Goal: Information Seeking & Learning: Learn about a topic

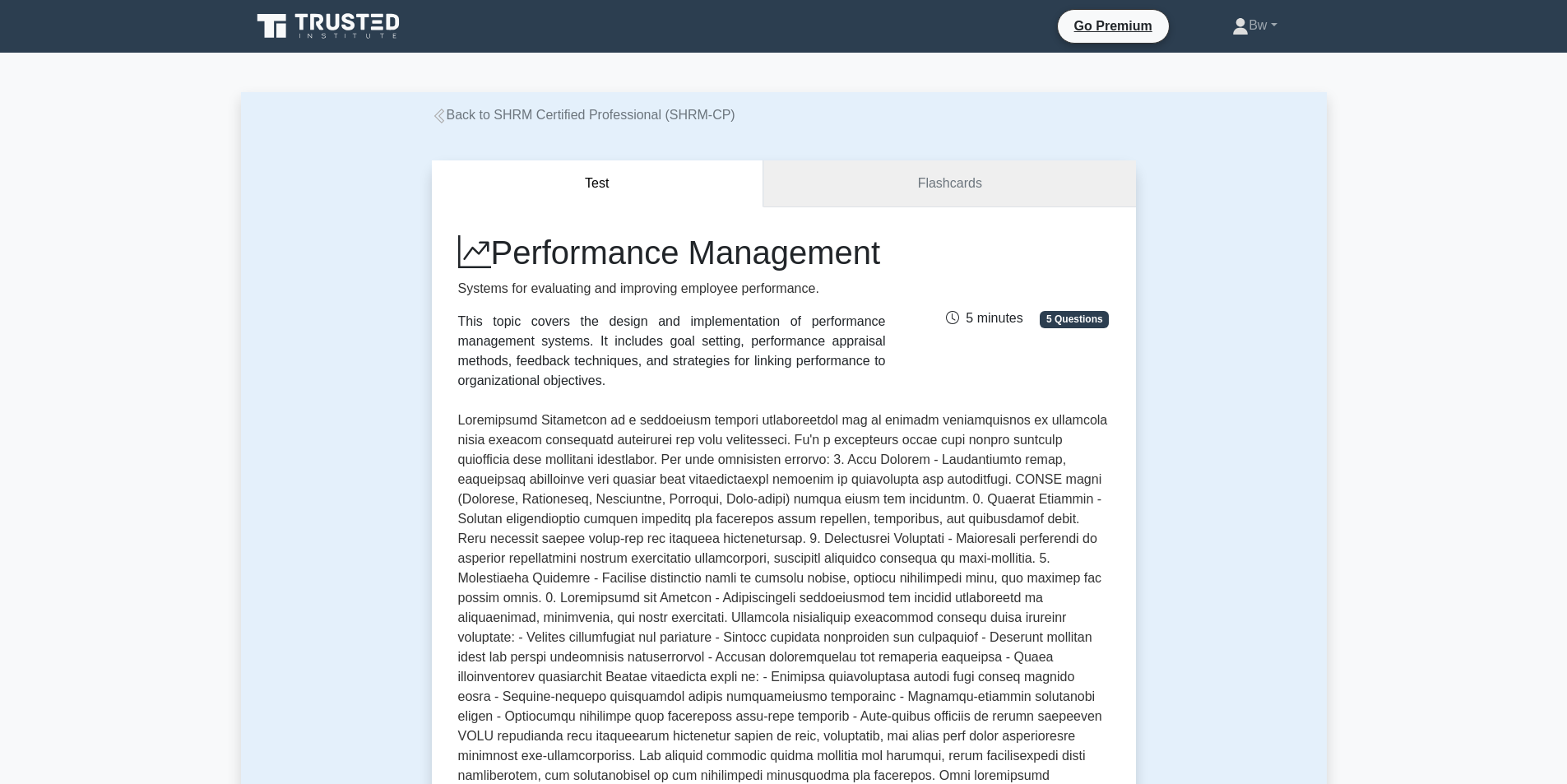
click at [853, 176] on link "Flashcards" at bounding box center [949, 184] width 372 height 47
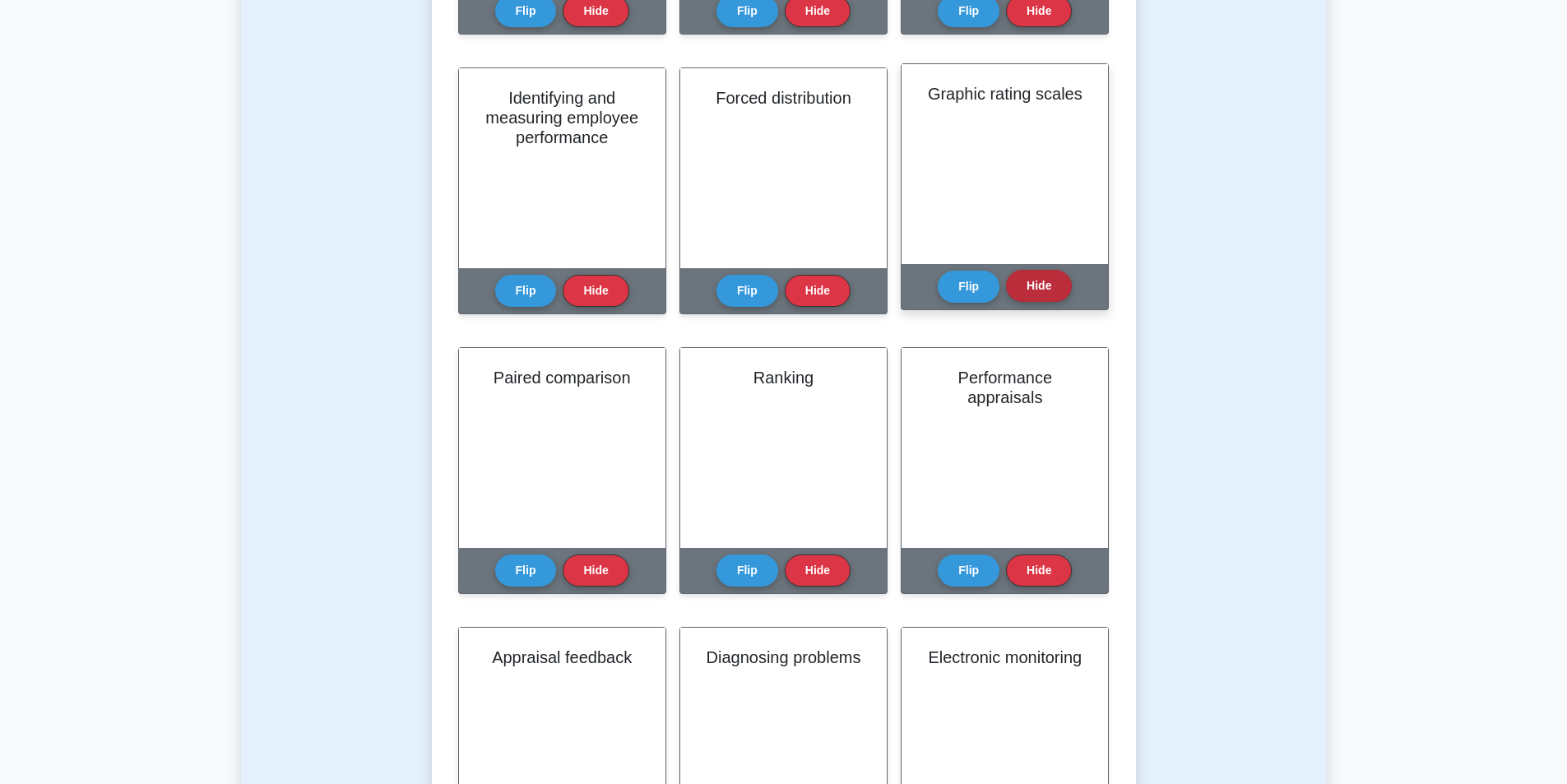
scroll to position [905, 0]
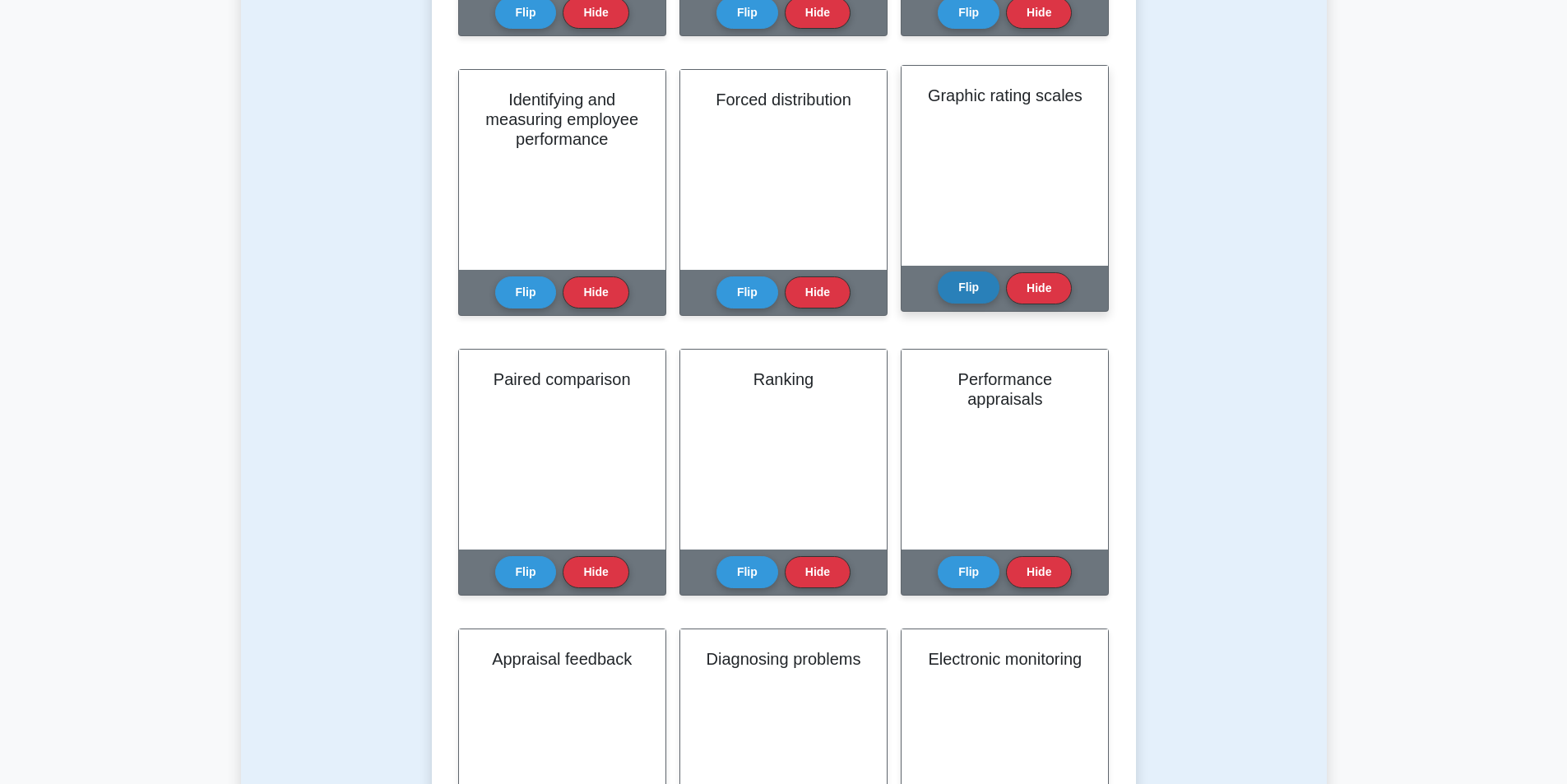
click at [972, 293] on button "Flip" at bounding box center [968, 287] width 62 height 32
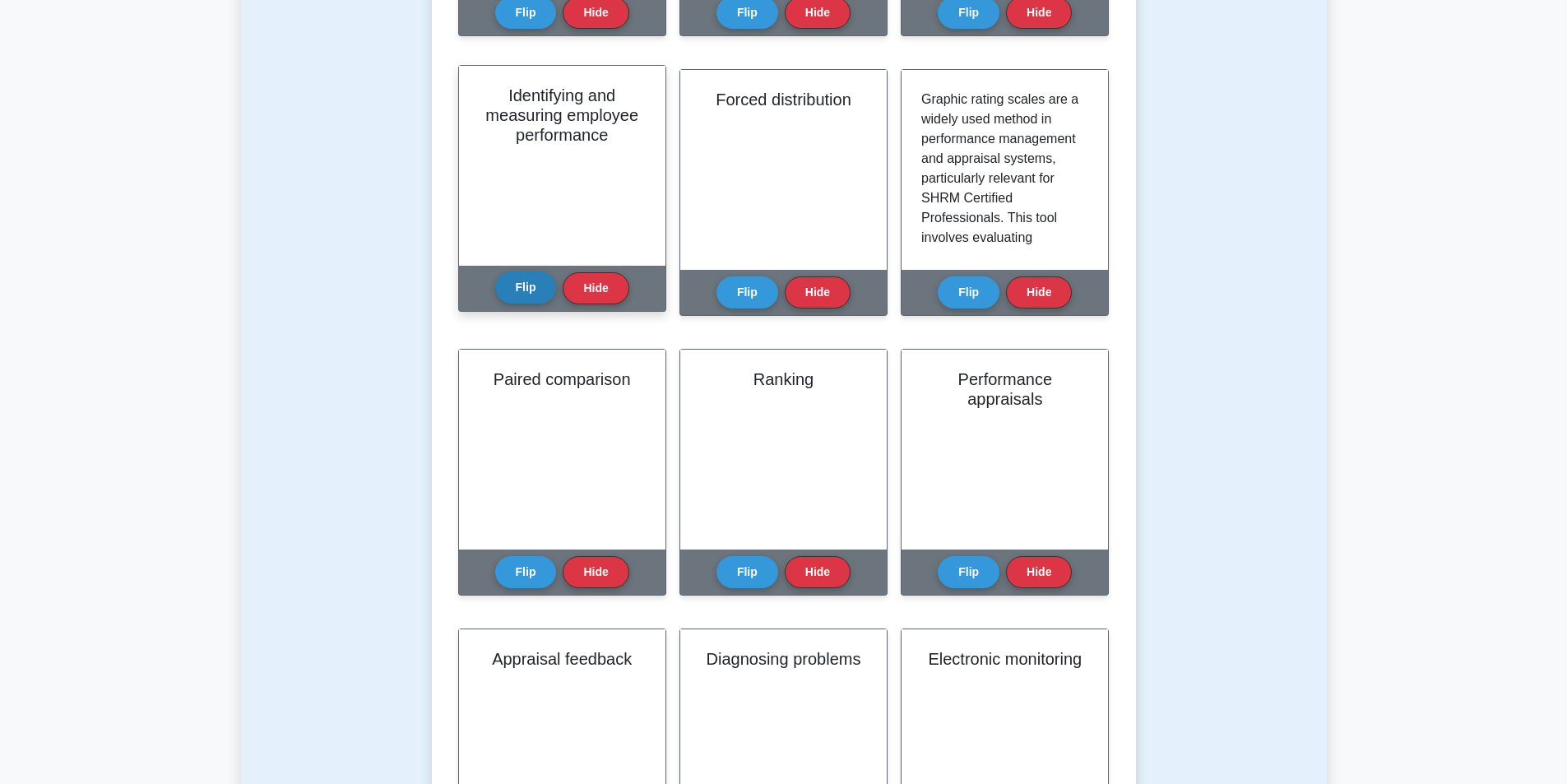
click at [525, 304] on button "Flip" at bounding box center [526, 287] width 62 height 32
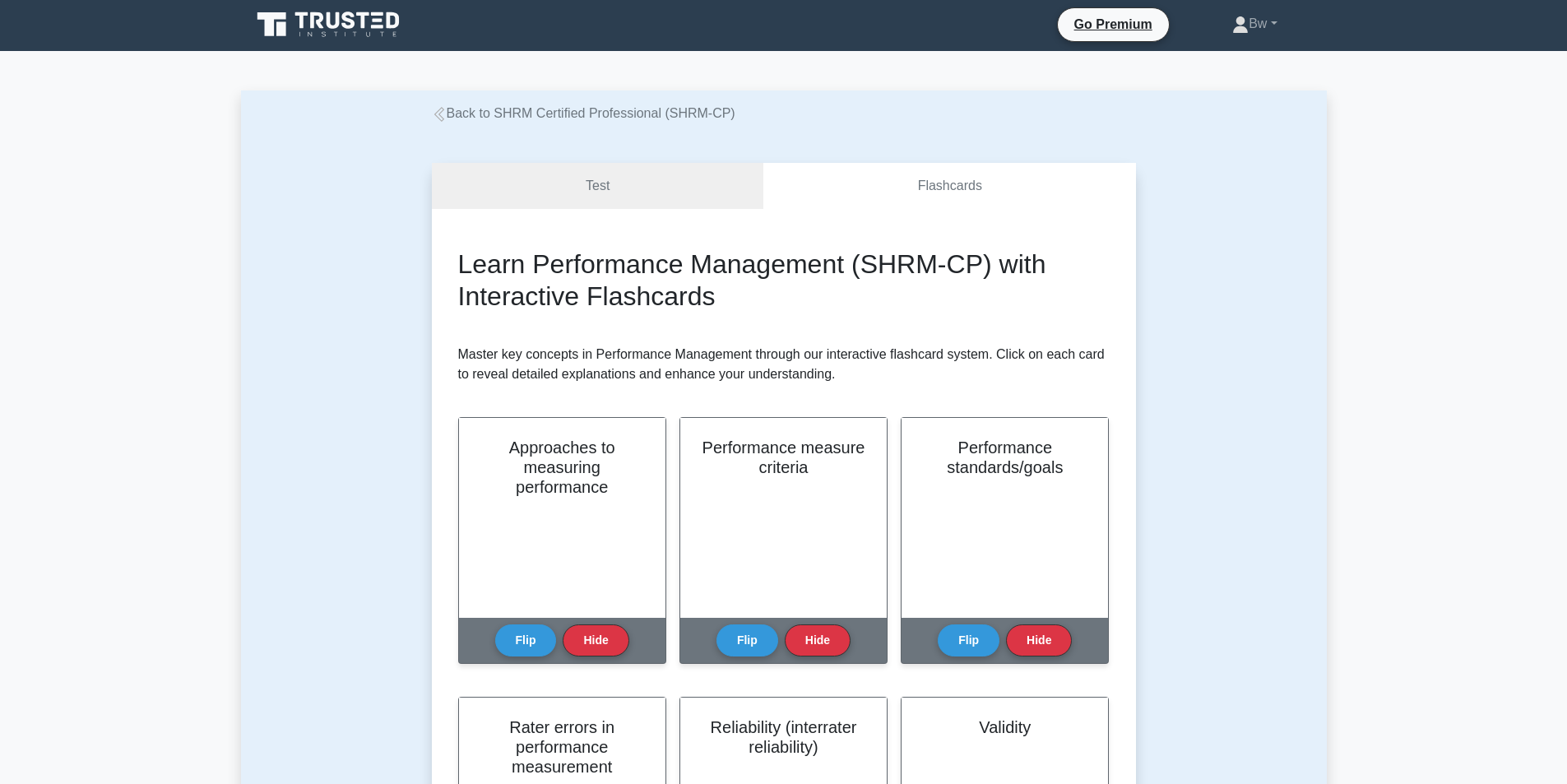
scroll to position [0, 0]
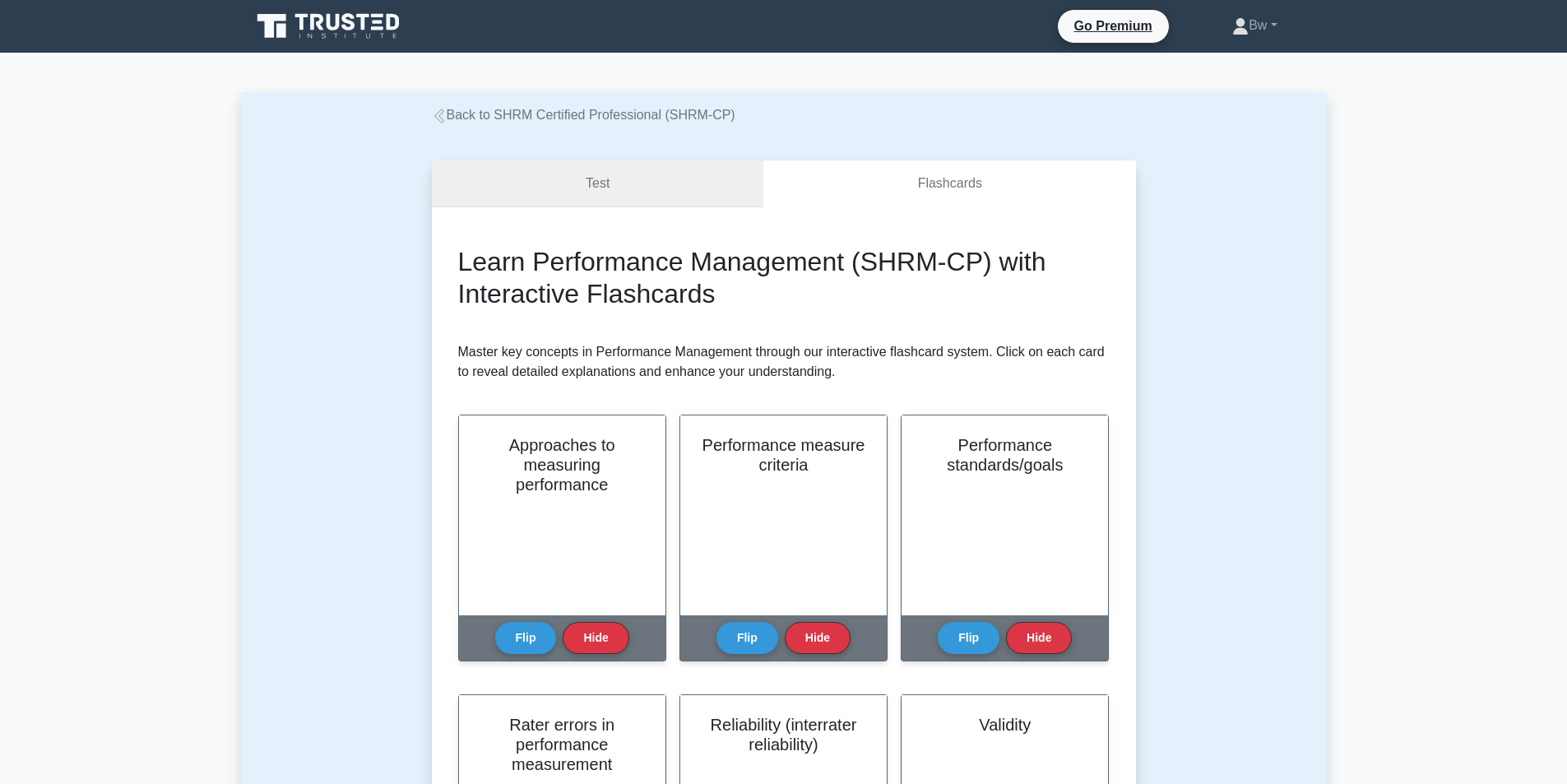
click at [530, 190] on link "Test" at bounding box center [598, 184] width 332 height 47
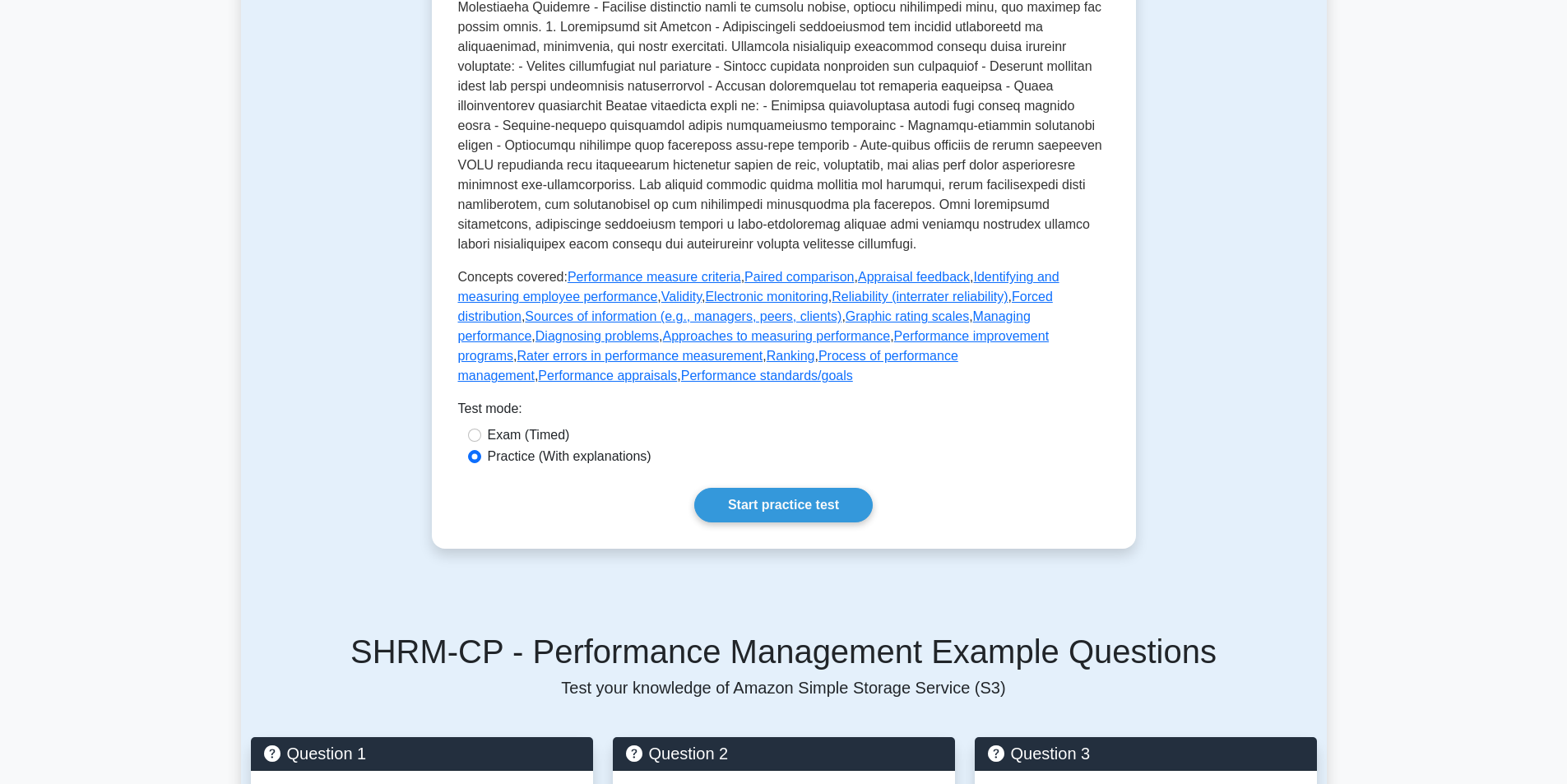
scroll to position [576, 0]
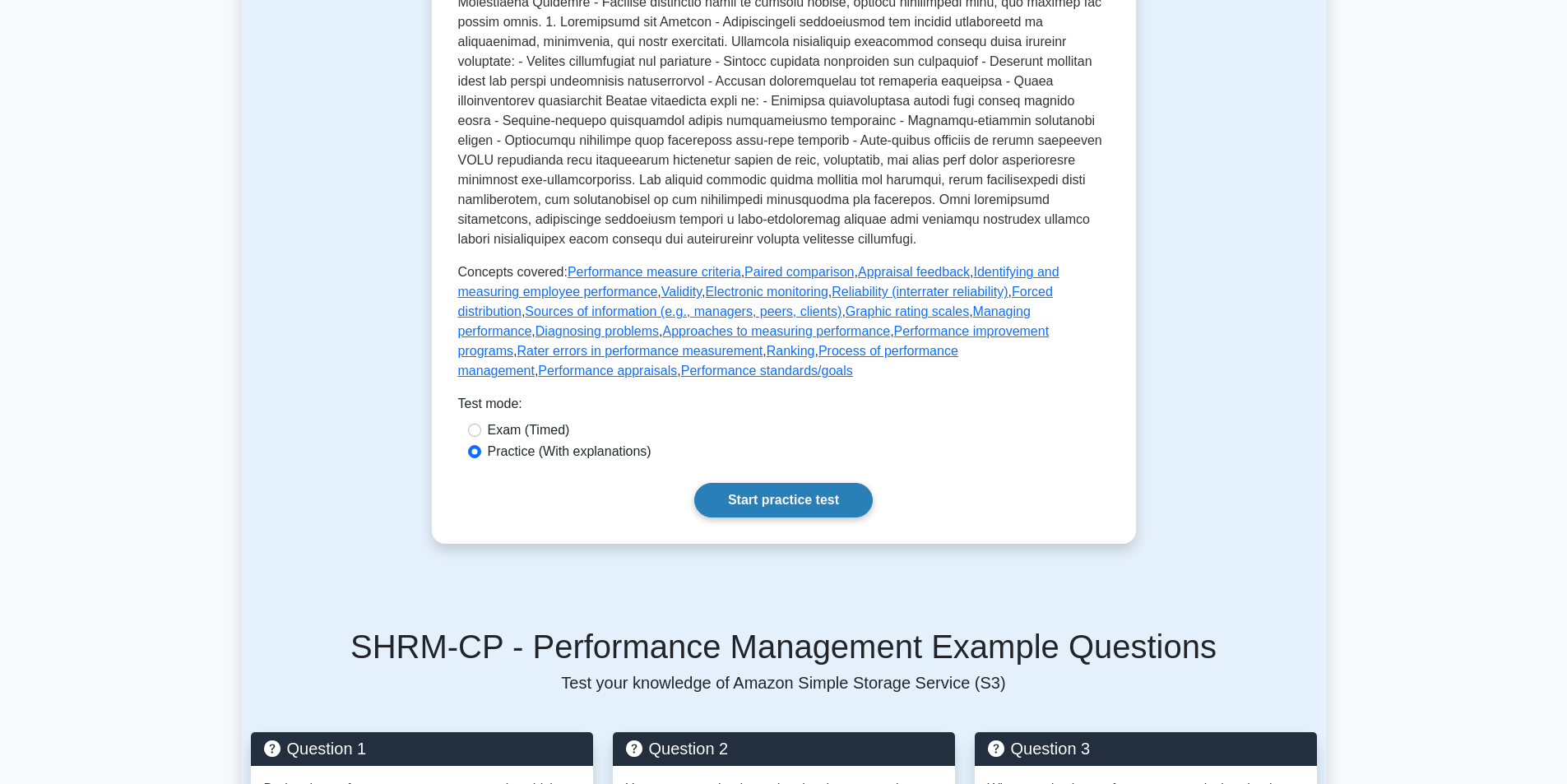
click at [742, 518] on link "Start practice test" at bounding box center [784, 500] width 178 height 35
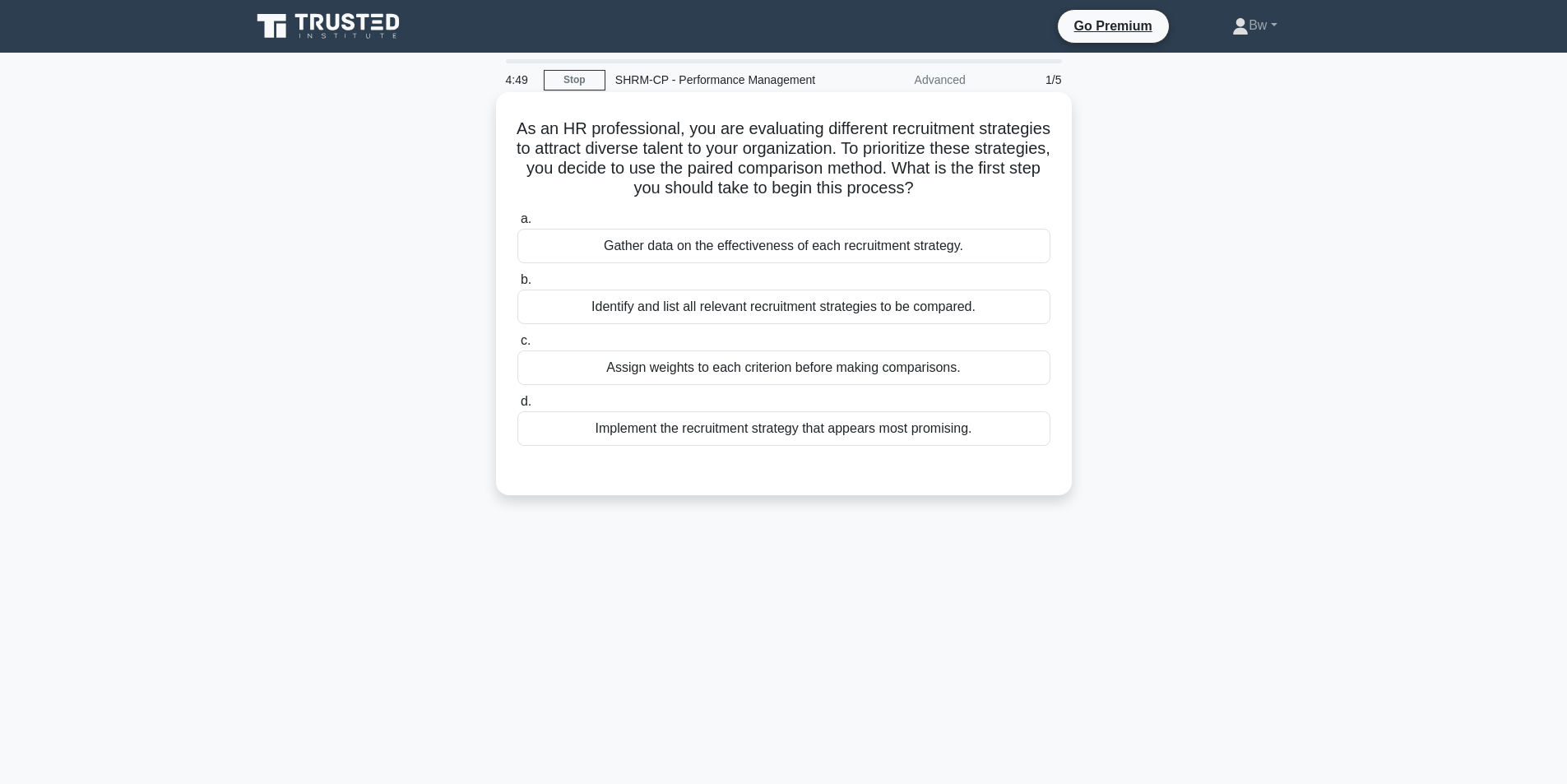
click at [777, 312] on div "Identify and list all relevant recruitment strategies to be compared." at bounding box center [784, 307] width 533 height 35
click at [518, 285] on input "b. Identify and list all relevant recruitment strategies to be compared." at bounding box center [518, 280] width 0 height 11
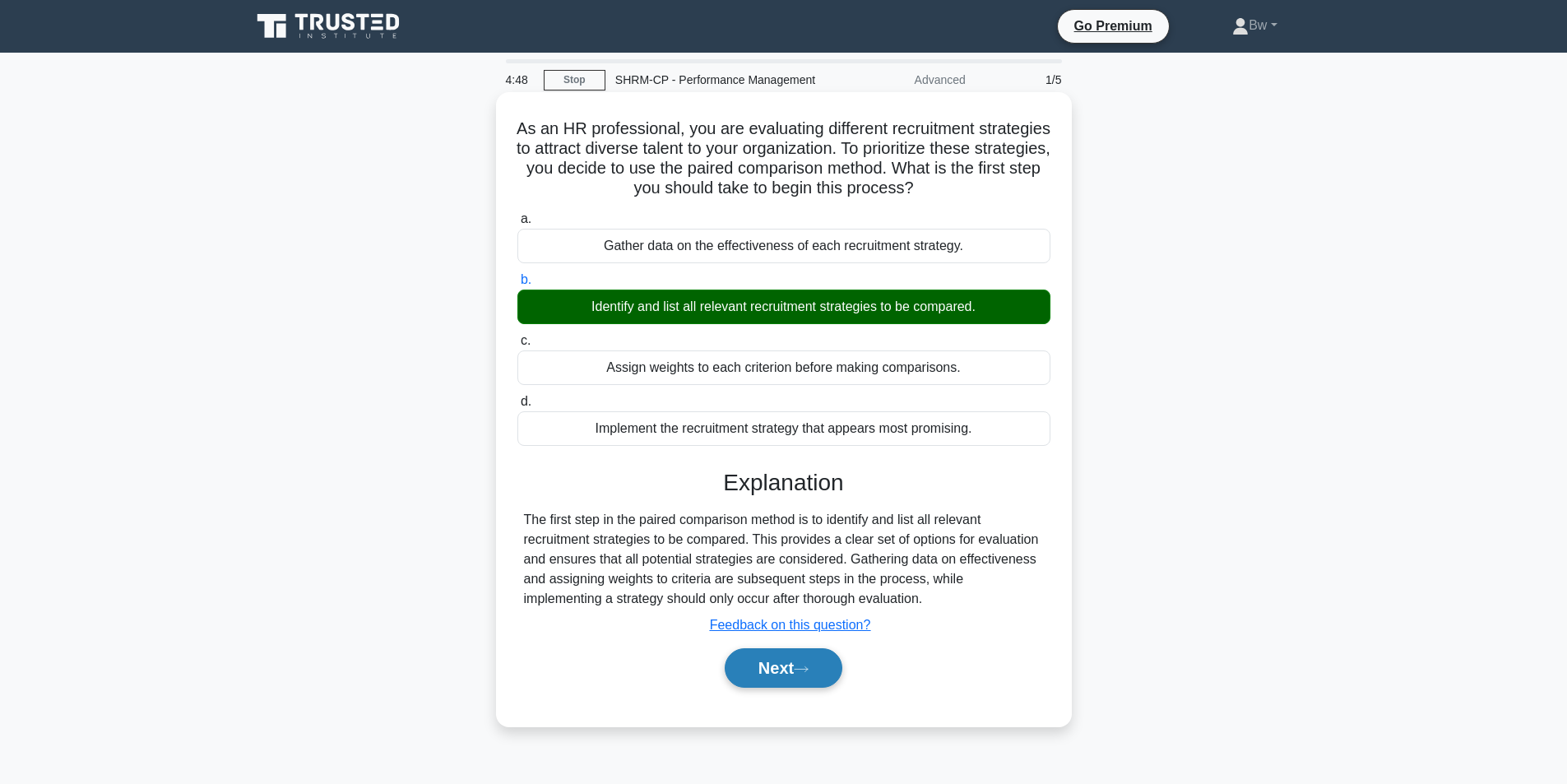
click at [768, 675] on button "Next" at bounding box center [784, 667] width 117 height 39
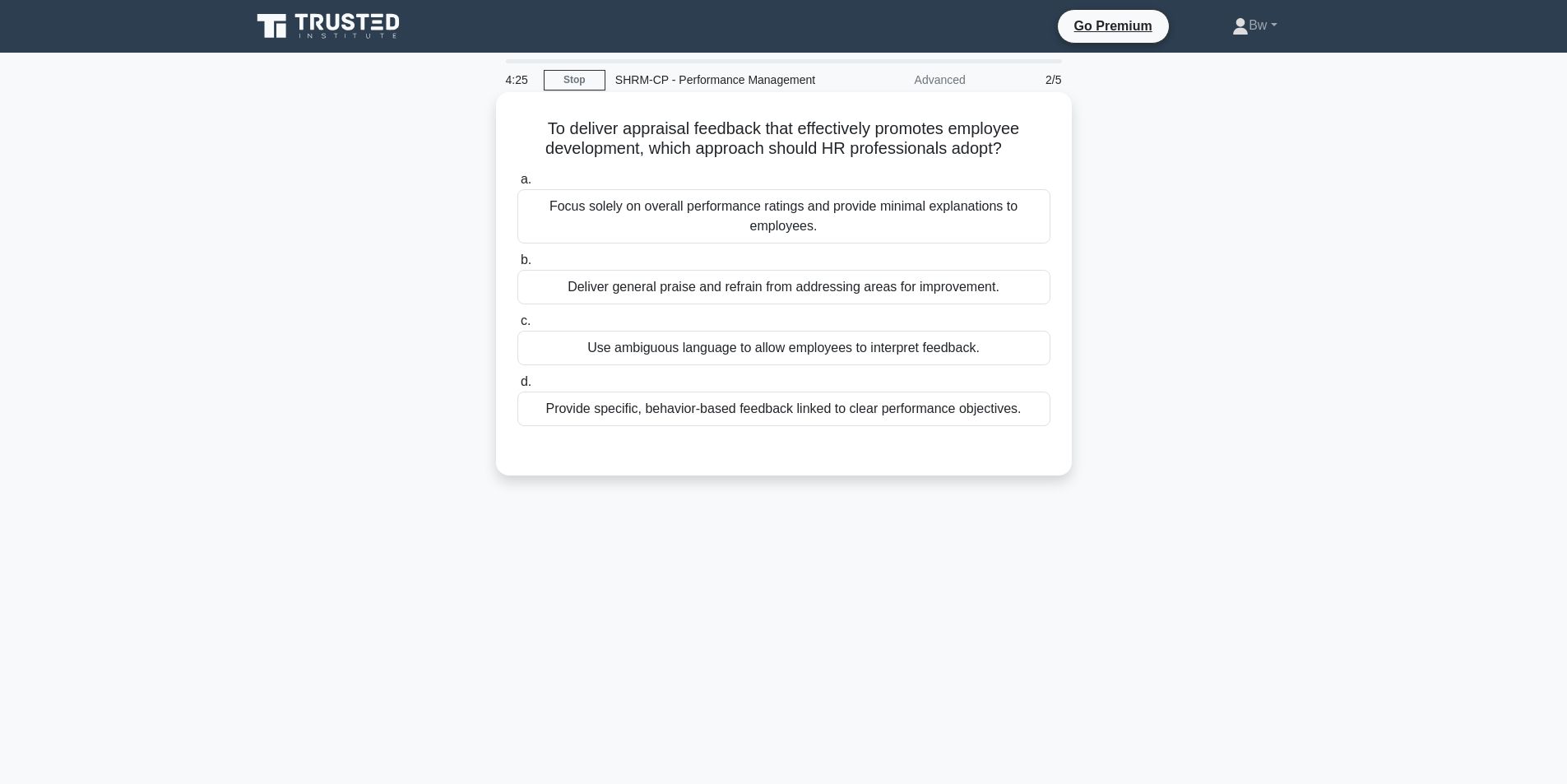
click at [745, 359] on div "Use ambiguous language to allow employees to interpret feedback." at bounding box center [784, 348] width 533 height 35
click at [518, 326] on input "c. Use ambiguous language to allow employees to interpret feedback." at bounding box center [518, 320] width 0 height 11
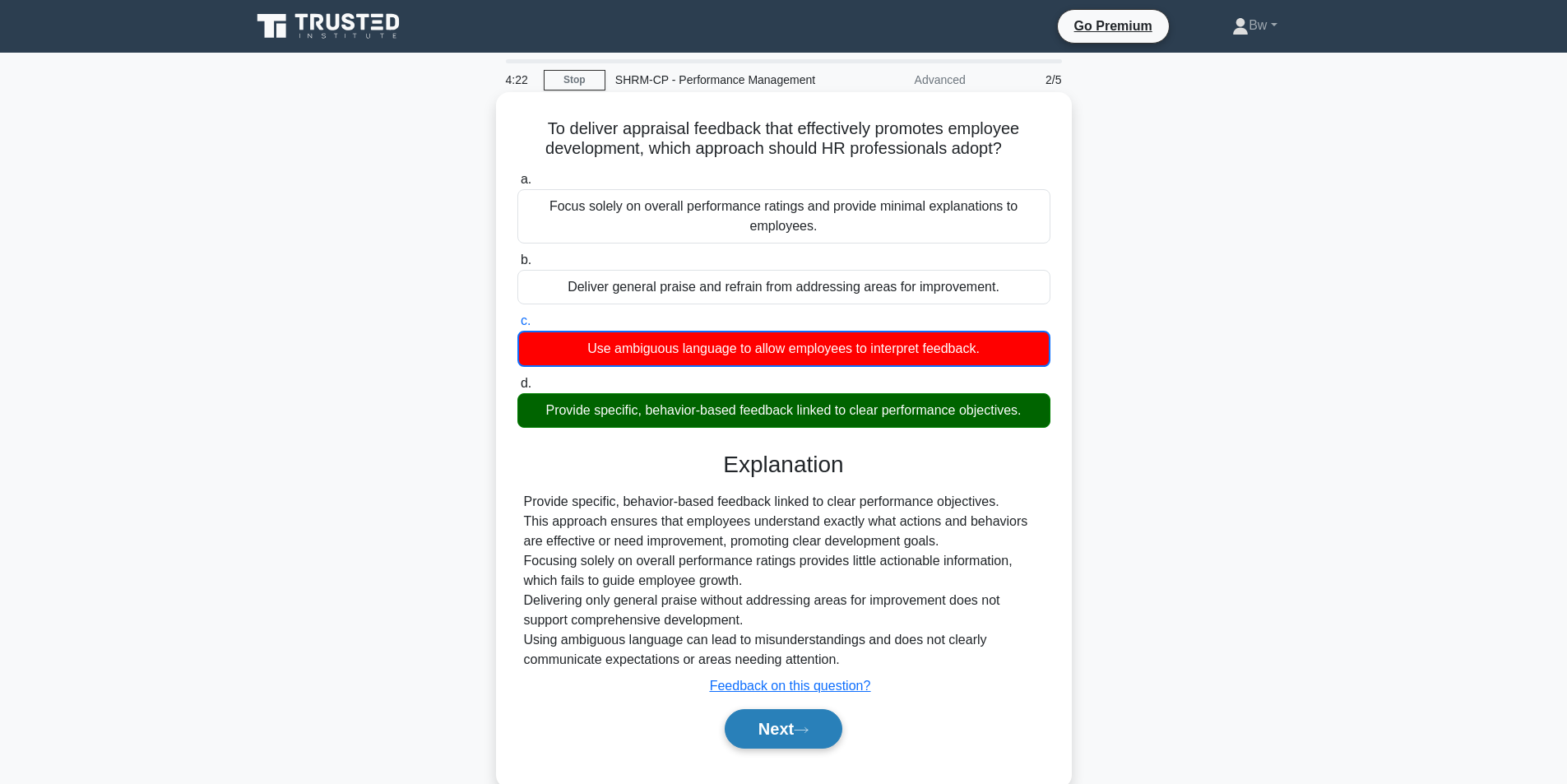
click at [788, 733] on button "Next" at bounding box center [784, 728] width 117 height 39
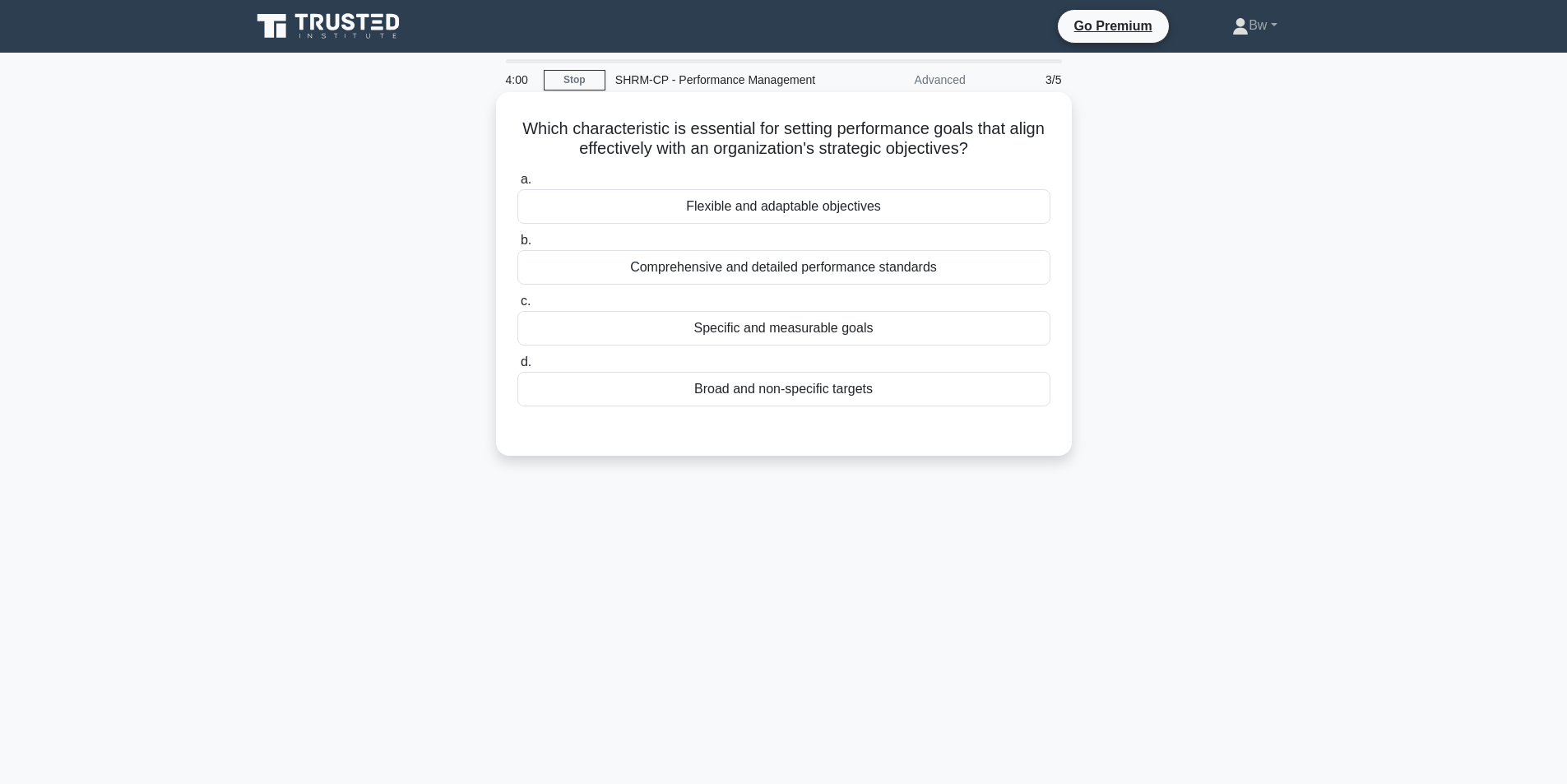
click at [772, 329] on div "Specific and measurable goals" at bounding box center [784, 329] width 533 height 35
click at [518, 307] on input "c. Specific and measurable goals" at bounding box center [518, 301] width 0 height 11
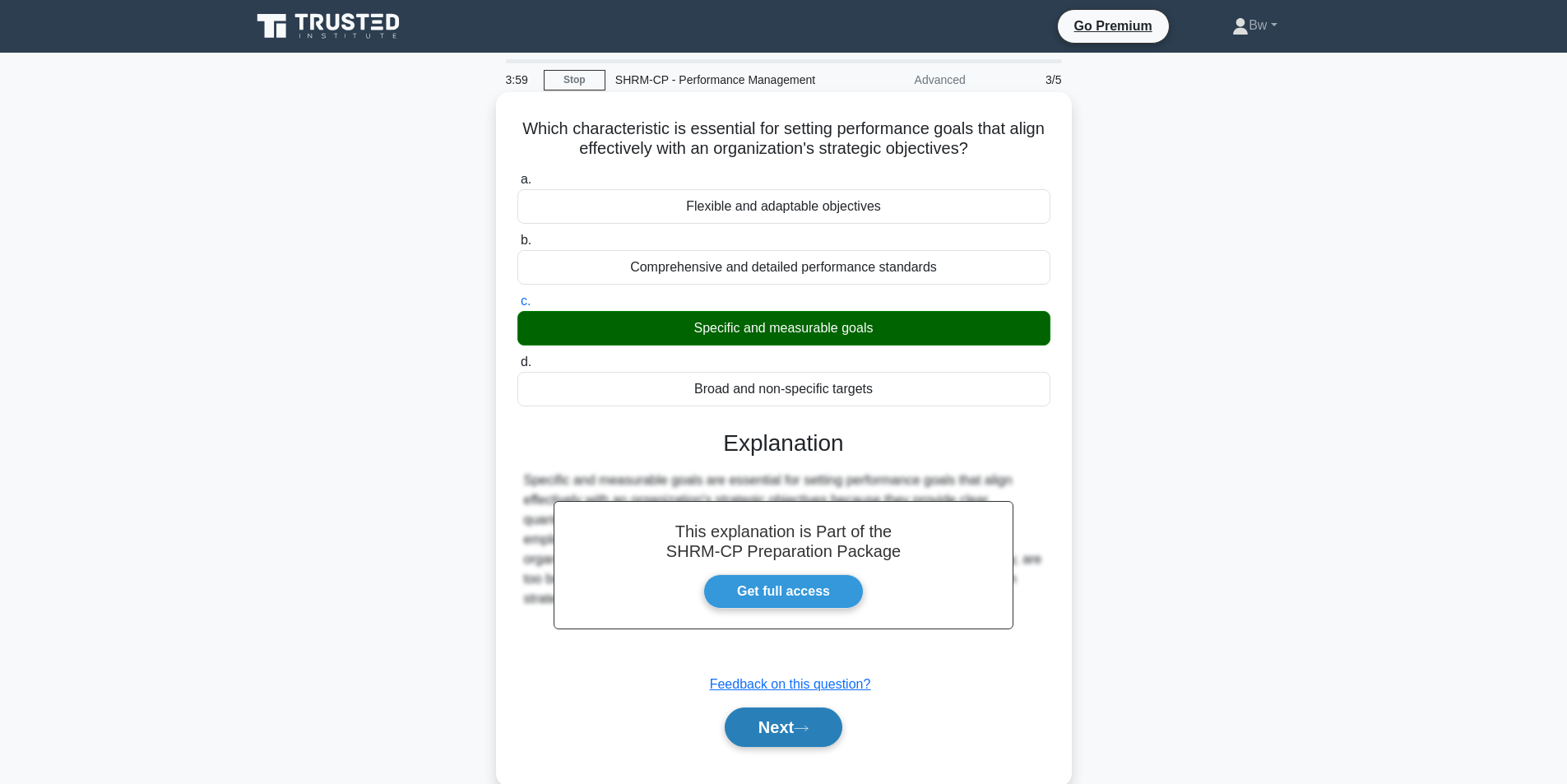
click at [787, 736] on button "Next" at bounding box center [784, 727] width 117 height 39
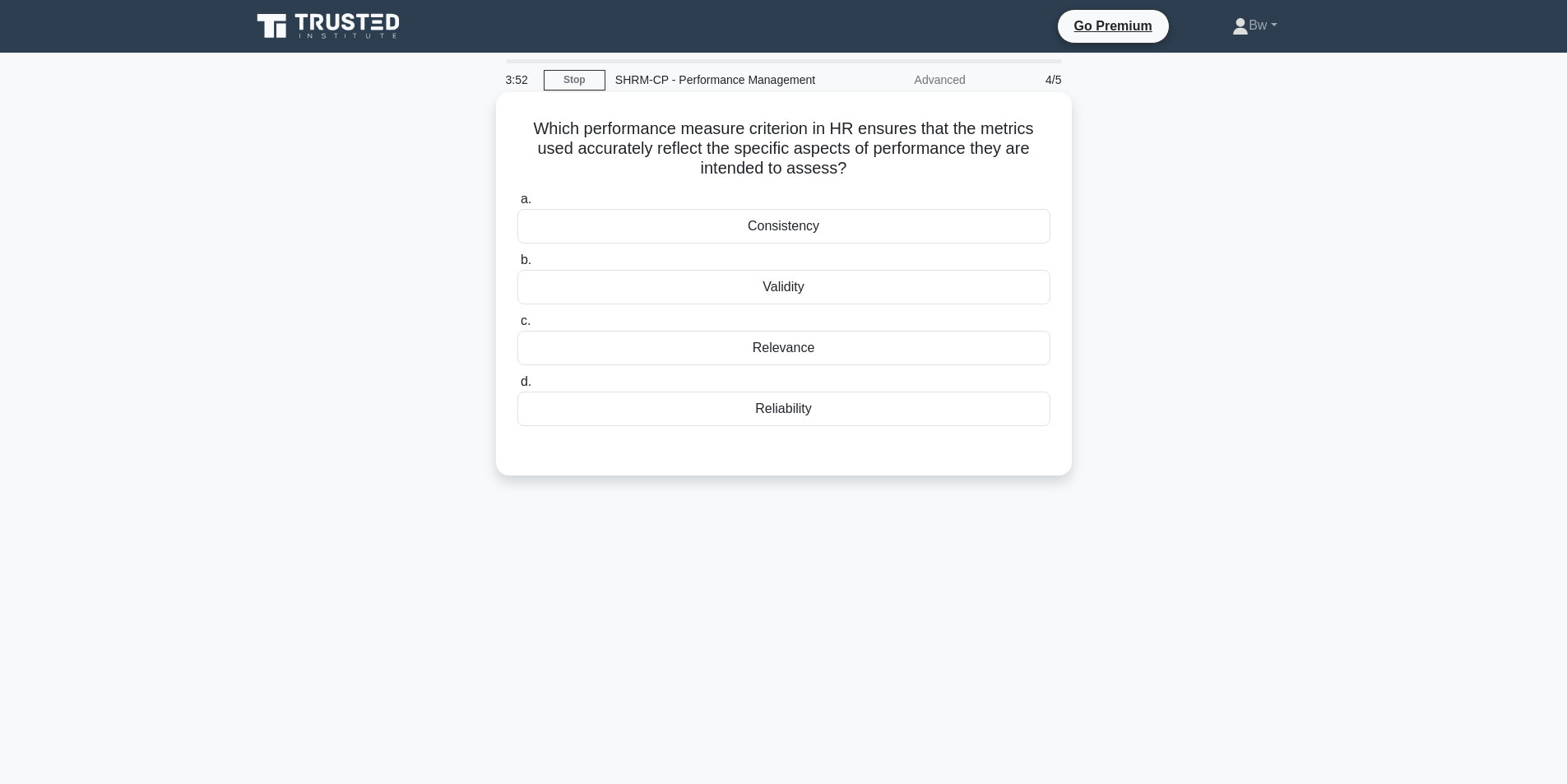
click at [842, 355] on div "Relevance" at bounding box center [784, 348] width 533 height 35
click at [518, 326] on input "c. Relevance" at bounding box center [518, 320] width 0 height 11
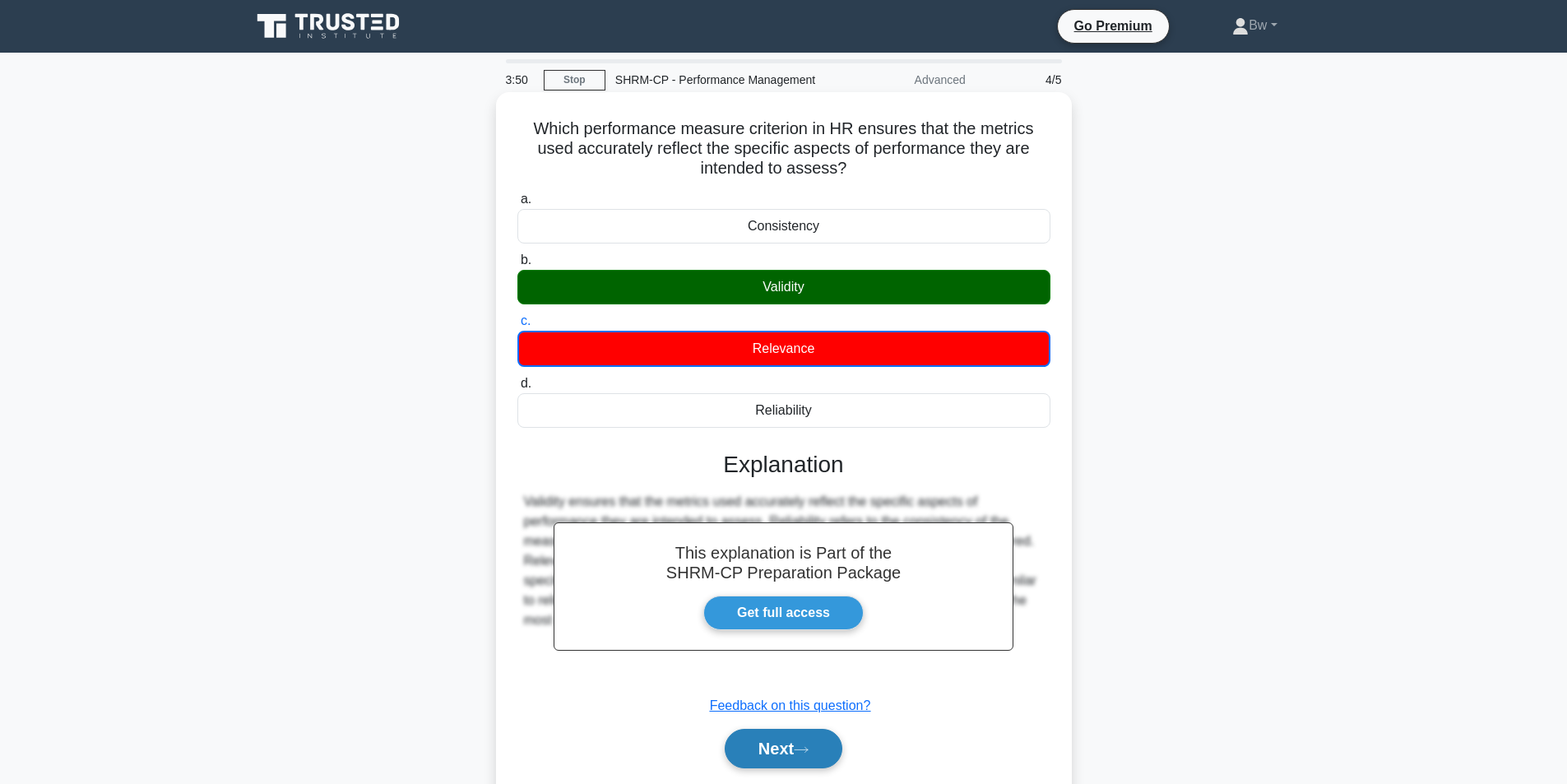
click at [785, 762] on button "Next" at bounding box center [784, 748] width 117 height 39
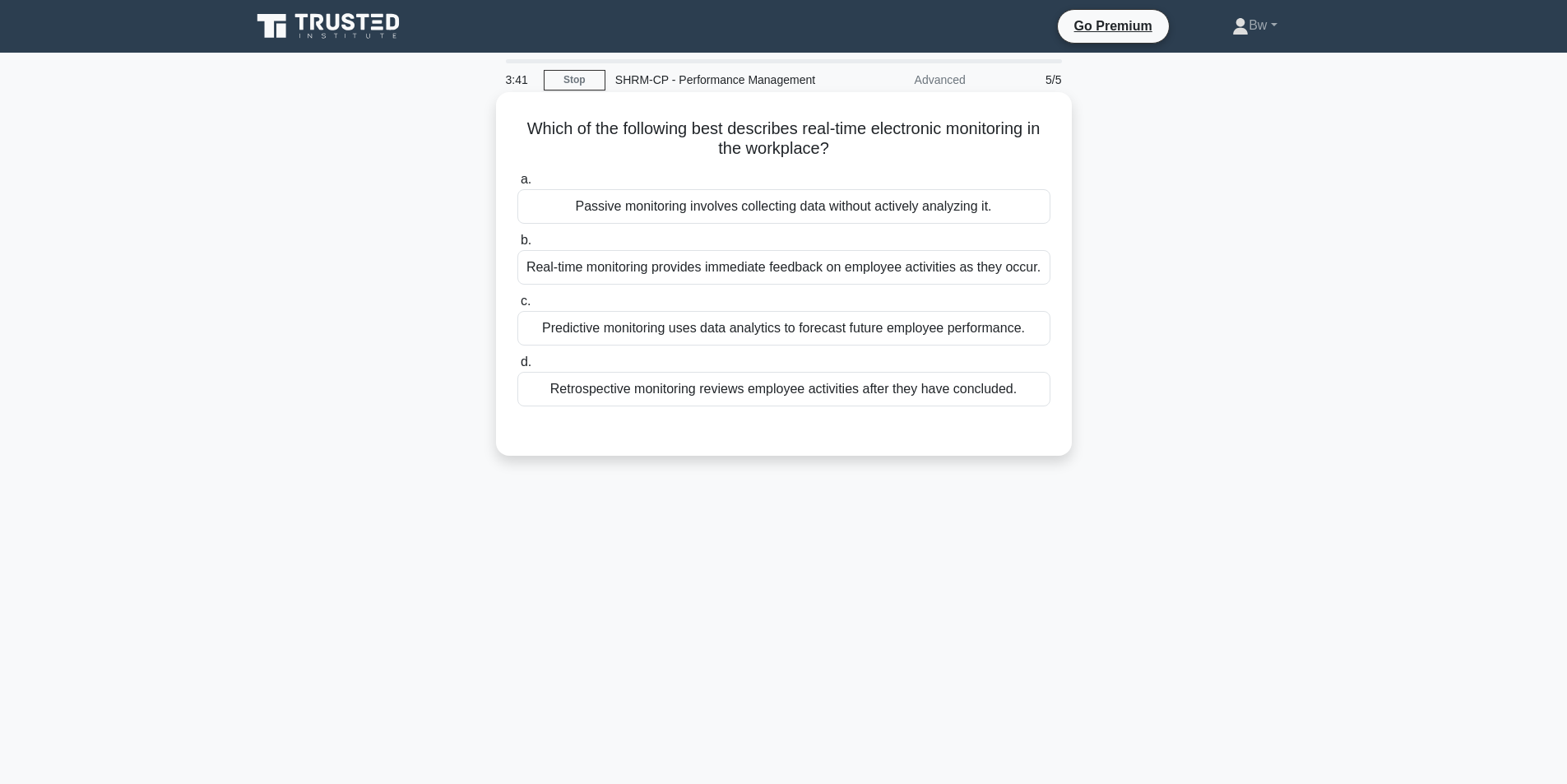
click at [721, 261] on div "Real-time monitoring provides immediate feedback on employee activities as they…" at bounding box center [784, 267] width 533 height 35
click at [518, 246] on input "b. Real-time monitoring provides immediate feedback on employee activities as t…" at bounding box center [518, 241] width 0 height 11
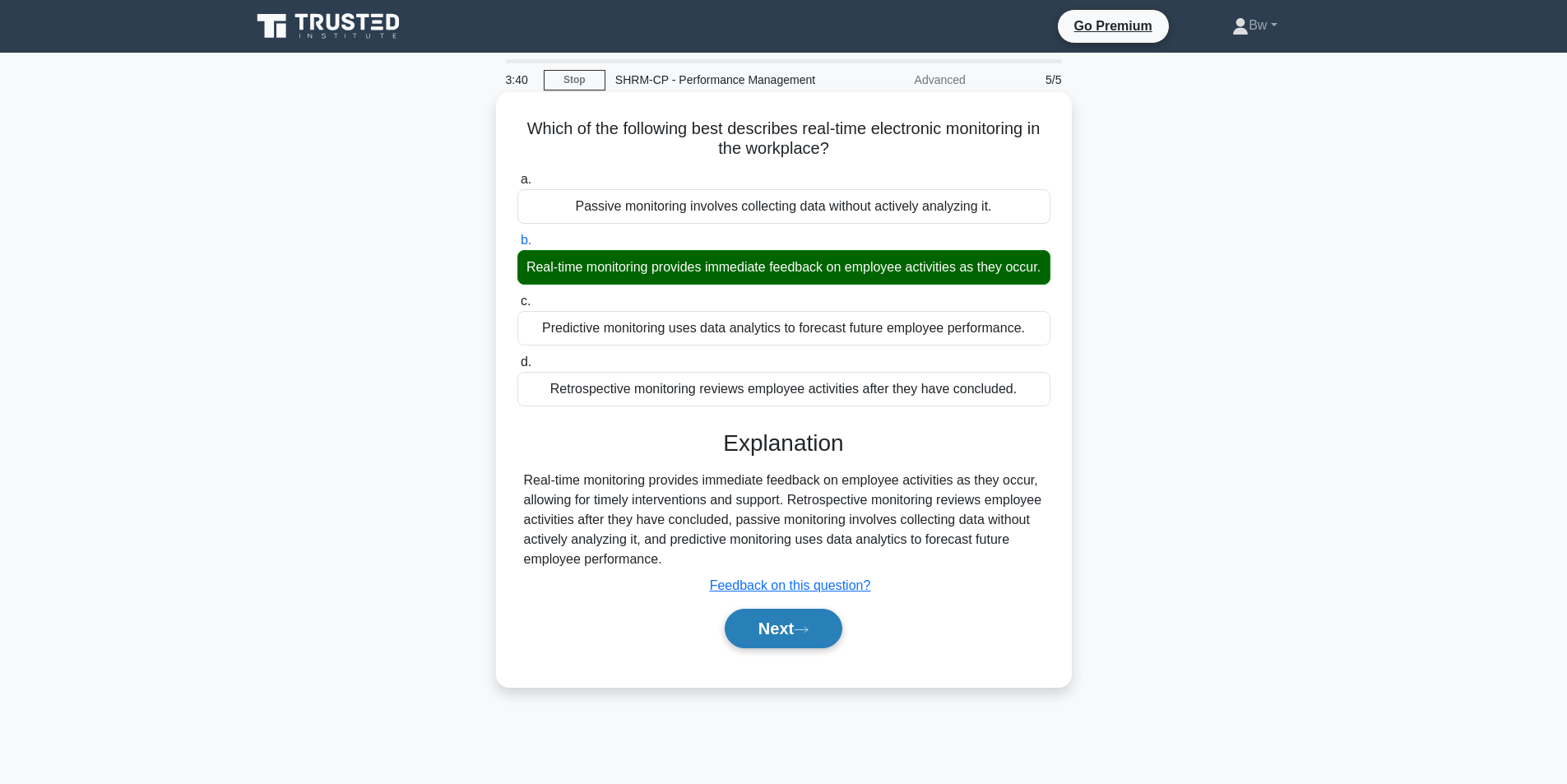
click at [802, 638] on button "Next" at bounding box center [784, 628] width 117 height 39
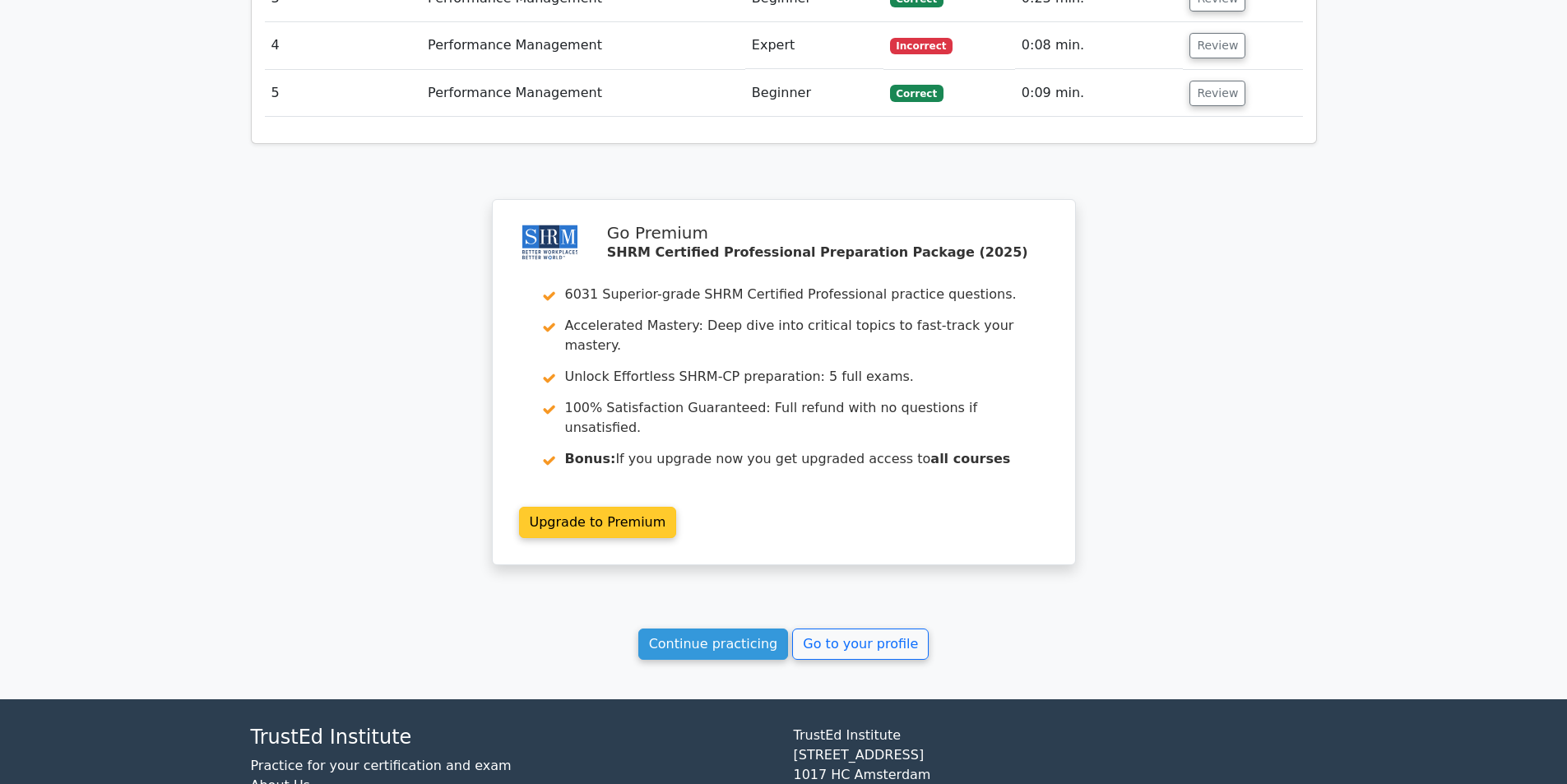
scroll to position [1999, 0]
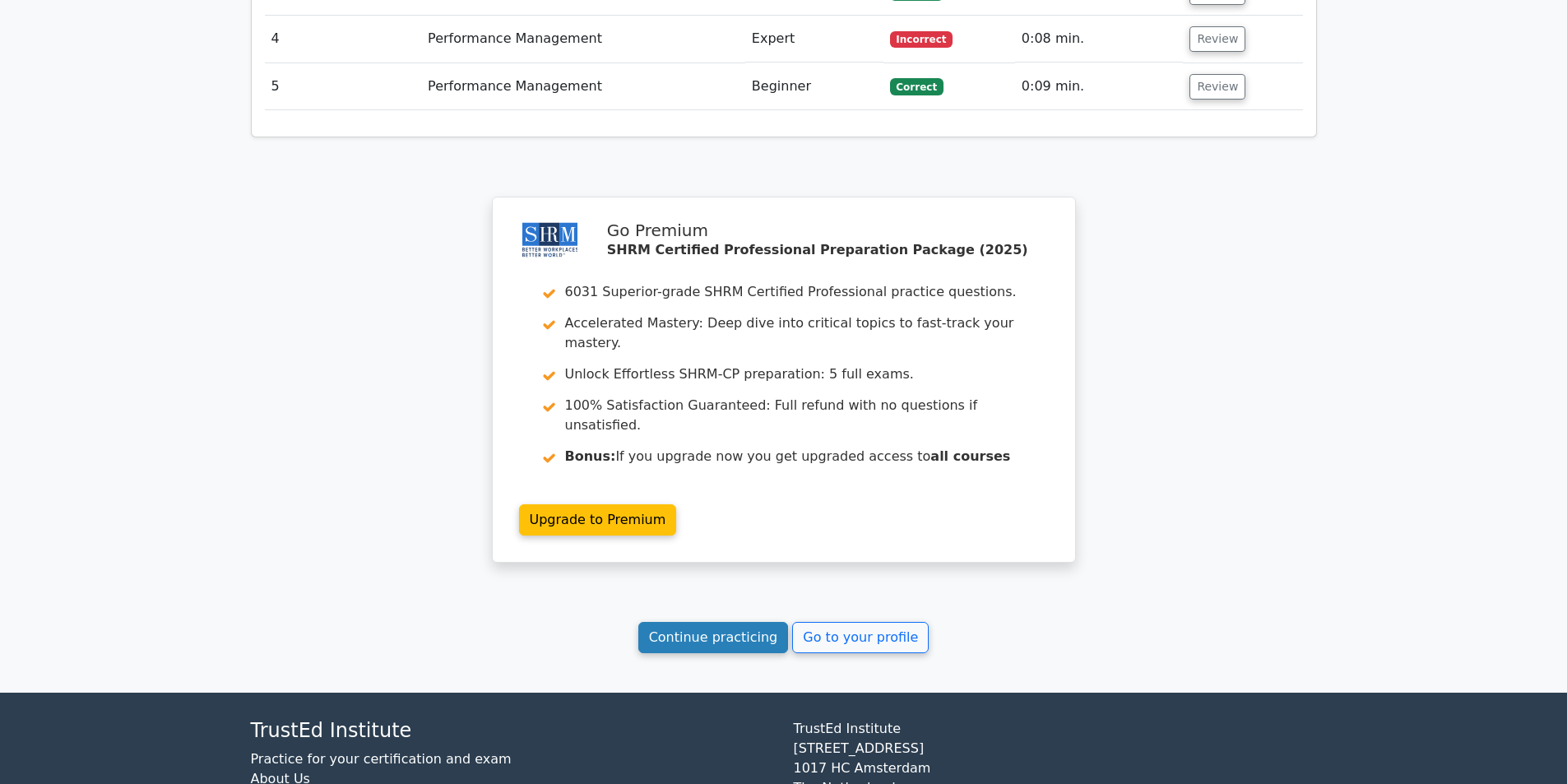
click at [693, 622] on link "Continue practicing" at bounding box center [714, 638] width 151 height 32
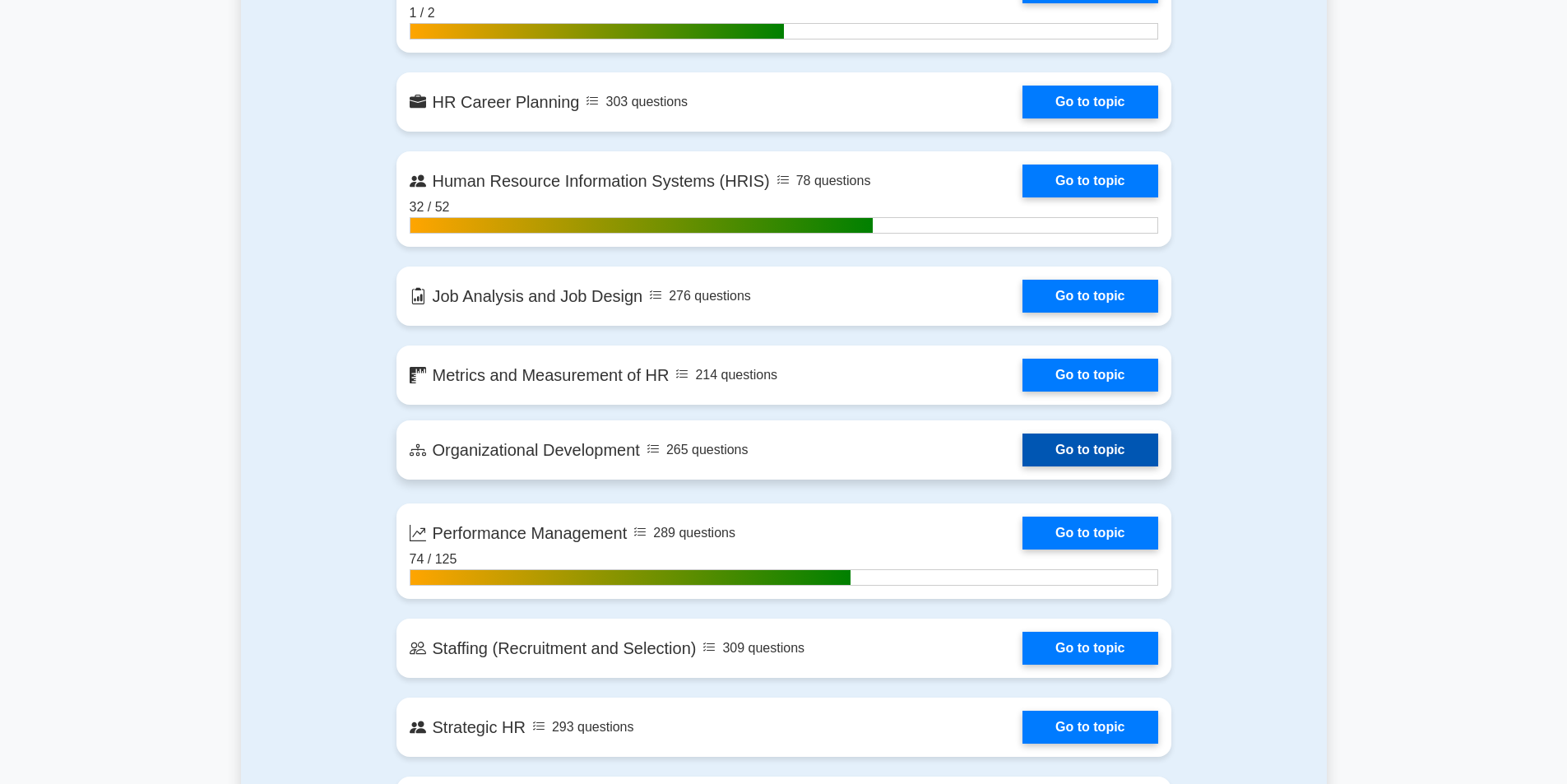
scroll to position [1645, 0]
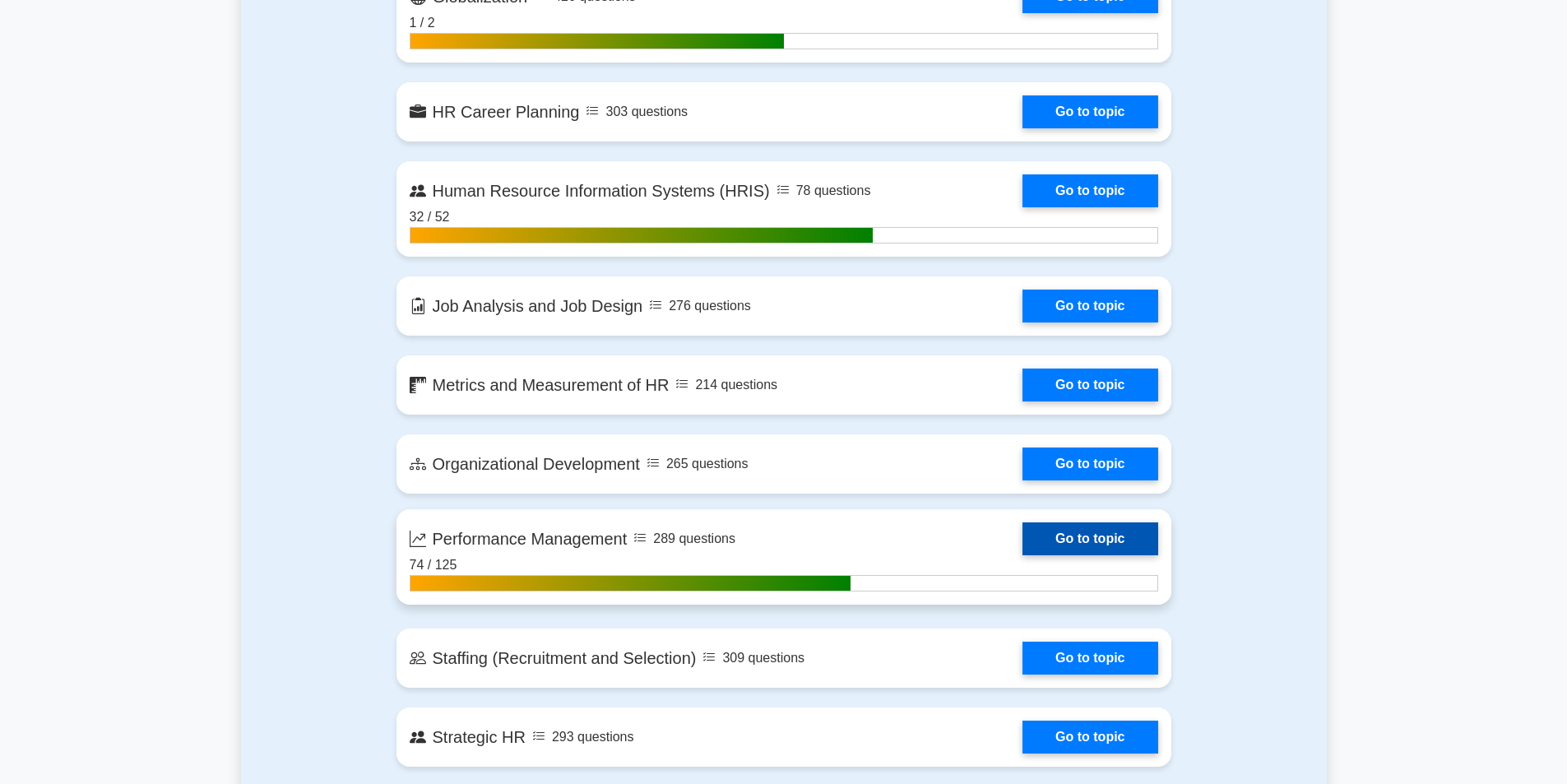
click at [1094, 534] on link "Go to topic" at bounding box center [1090, 538] width 135 height 33
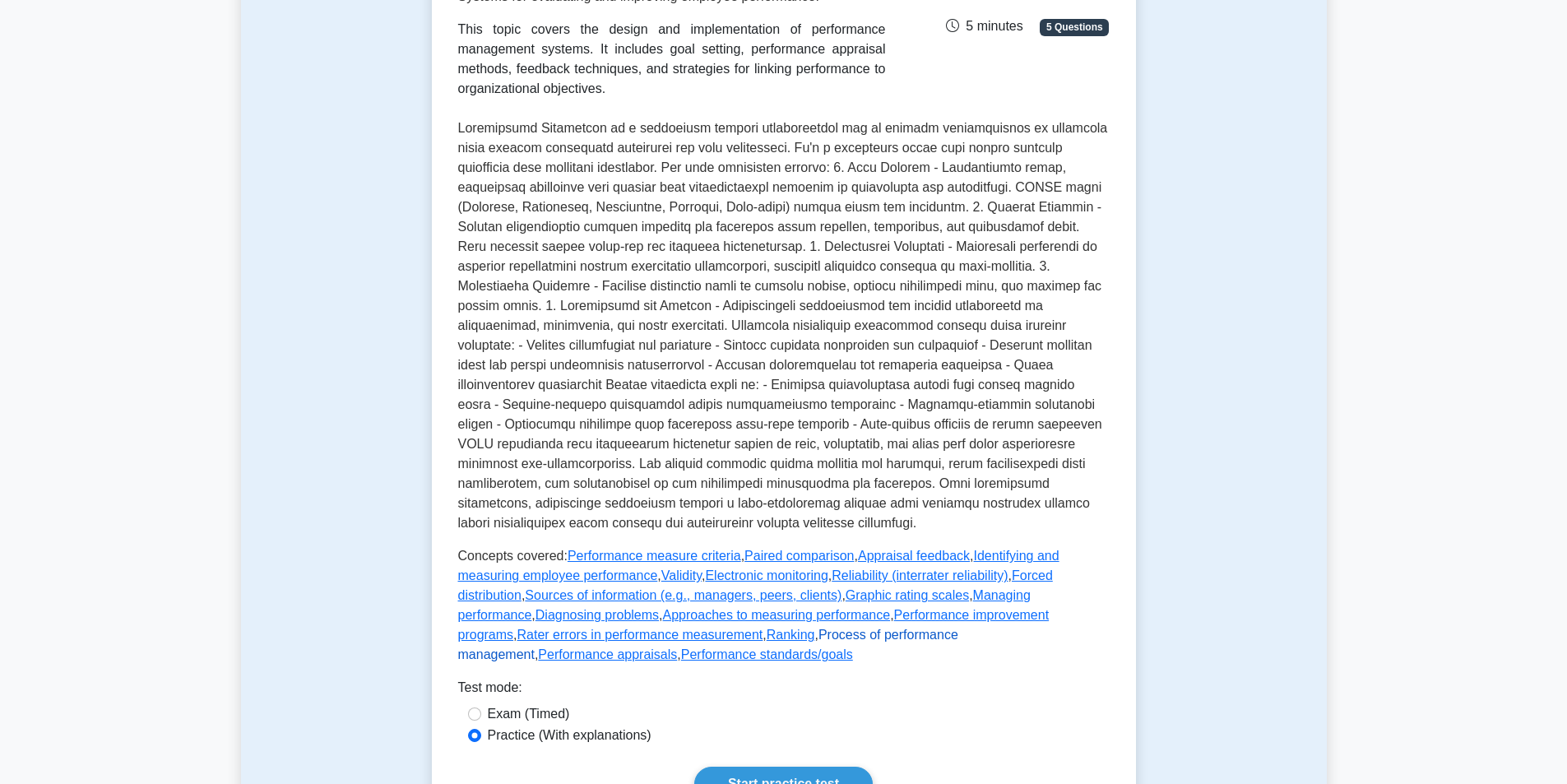
scroll to position [494, 0]
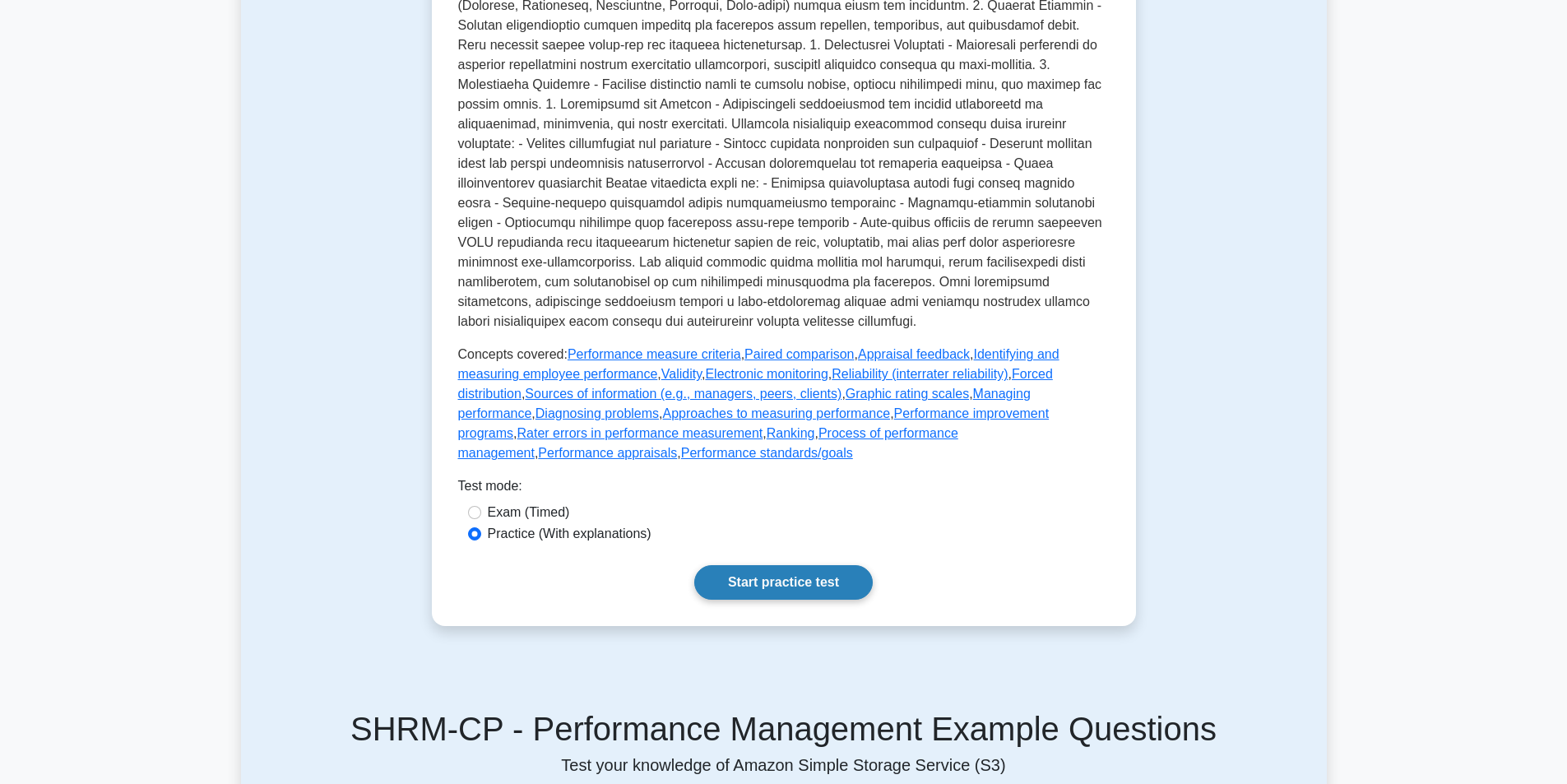
click at [766, 599] on link "Start practice test" at bounding box center [784, 583] width 178 height 35
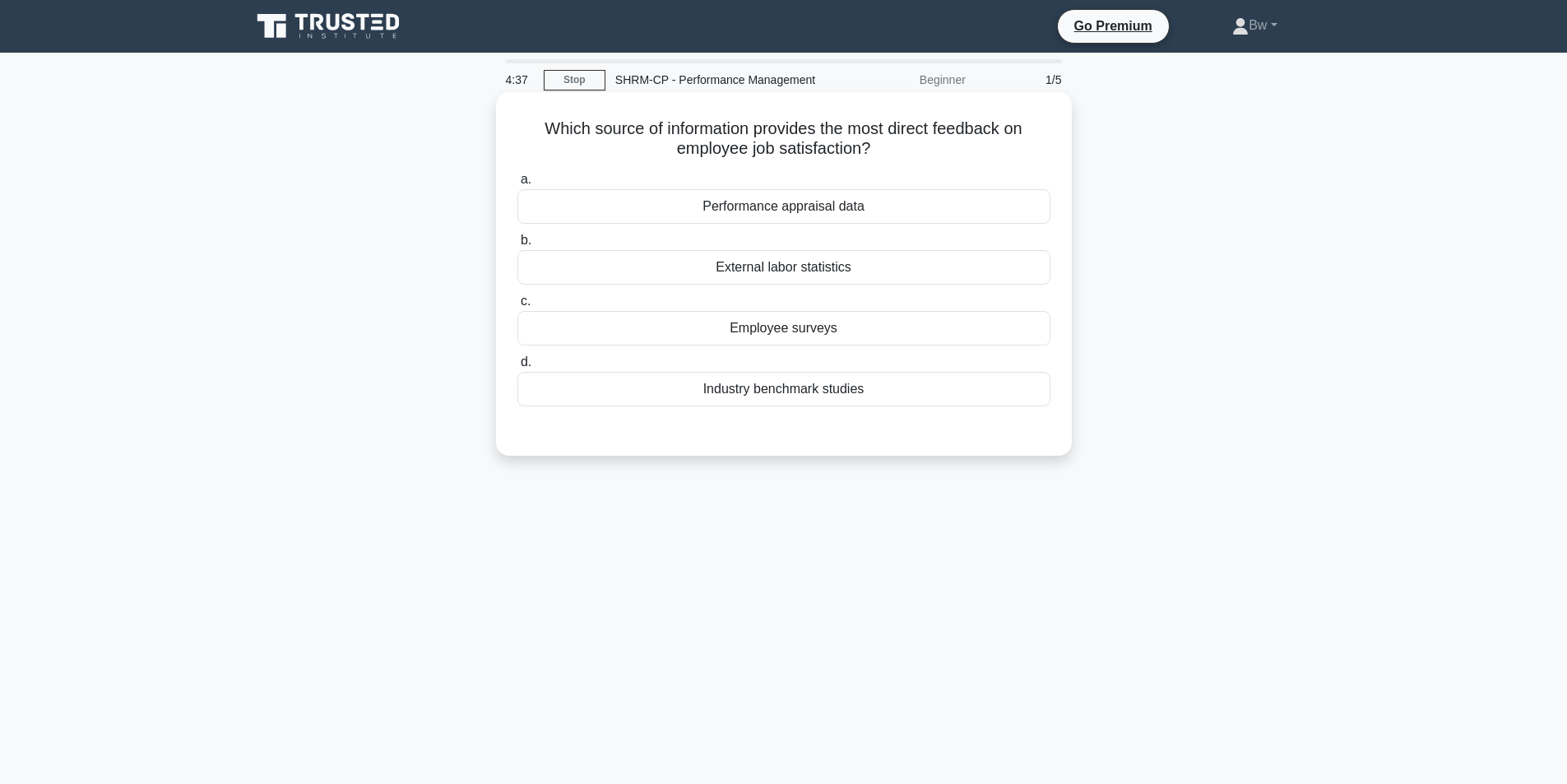
click at [913, 196] on div "Performance appraisal data" at bounding box center [784, 206] width 533 height 35
click at [518, 185] on input "a. Performance appraisal data" at bounding box center [518, 179] width 0 height 11
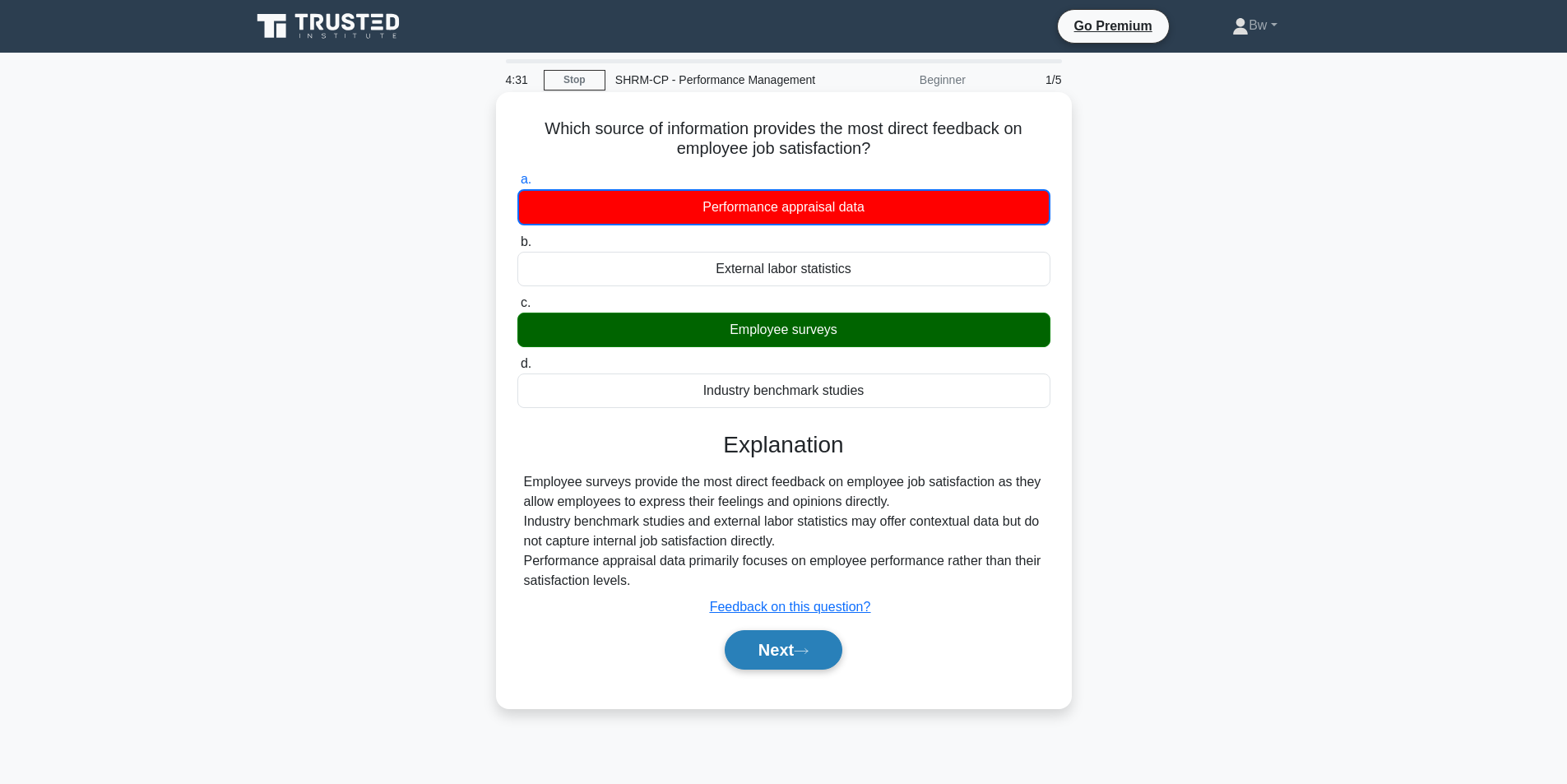
click at [763, 638] on button "Next" at bounding box center [784, 649] width 117 height 39
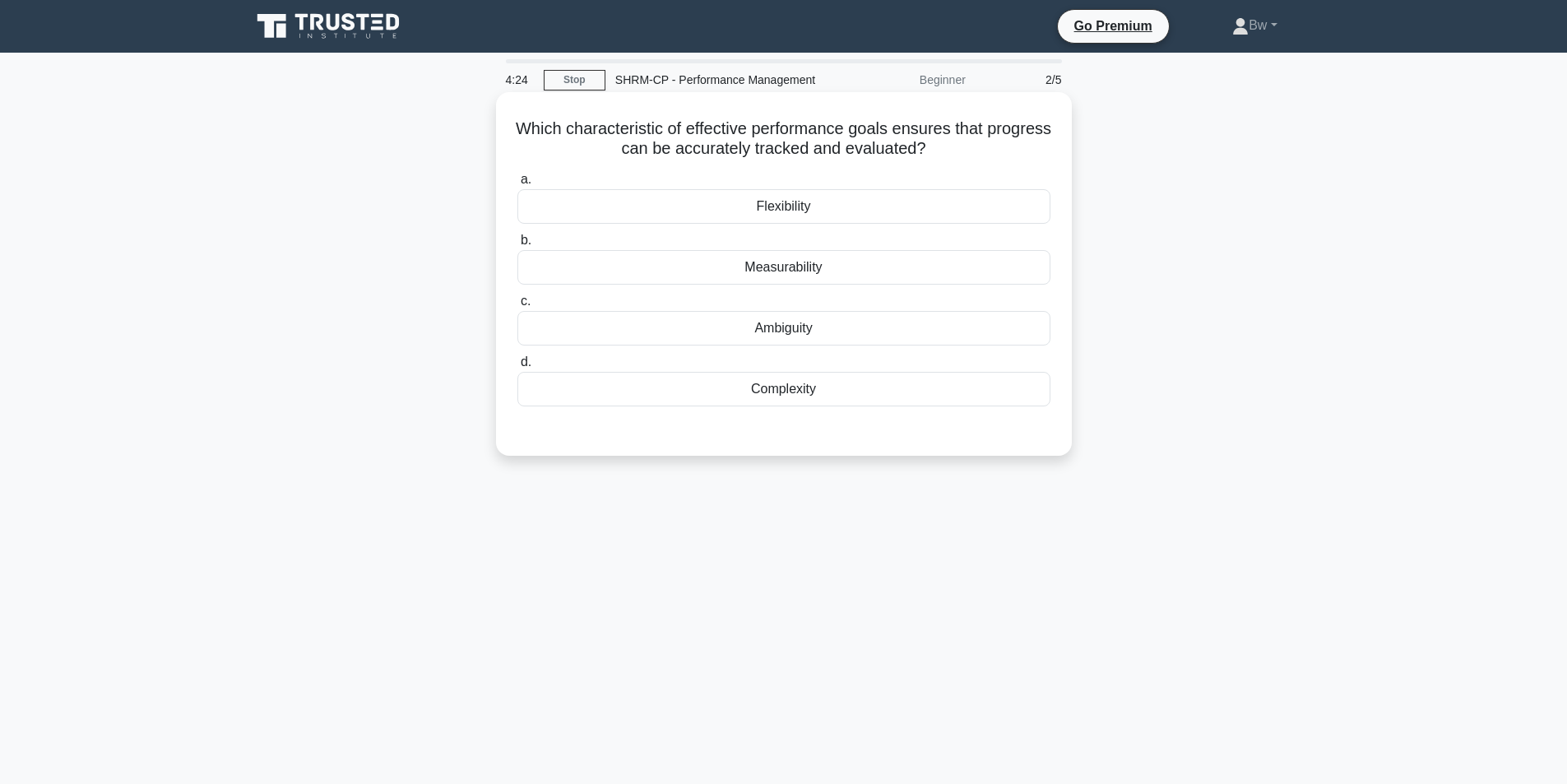
click at [898, 259] on div "Measurability" at bounding box center [784, 267] width 533 height 35
click at [518, 246] on input "b. Measurability" at bounding box center [518, 241] width 0 height 11
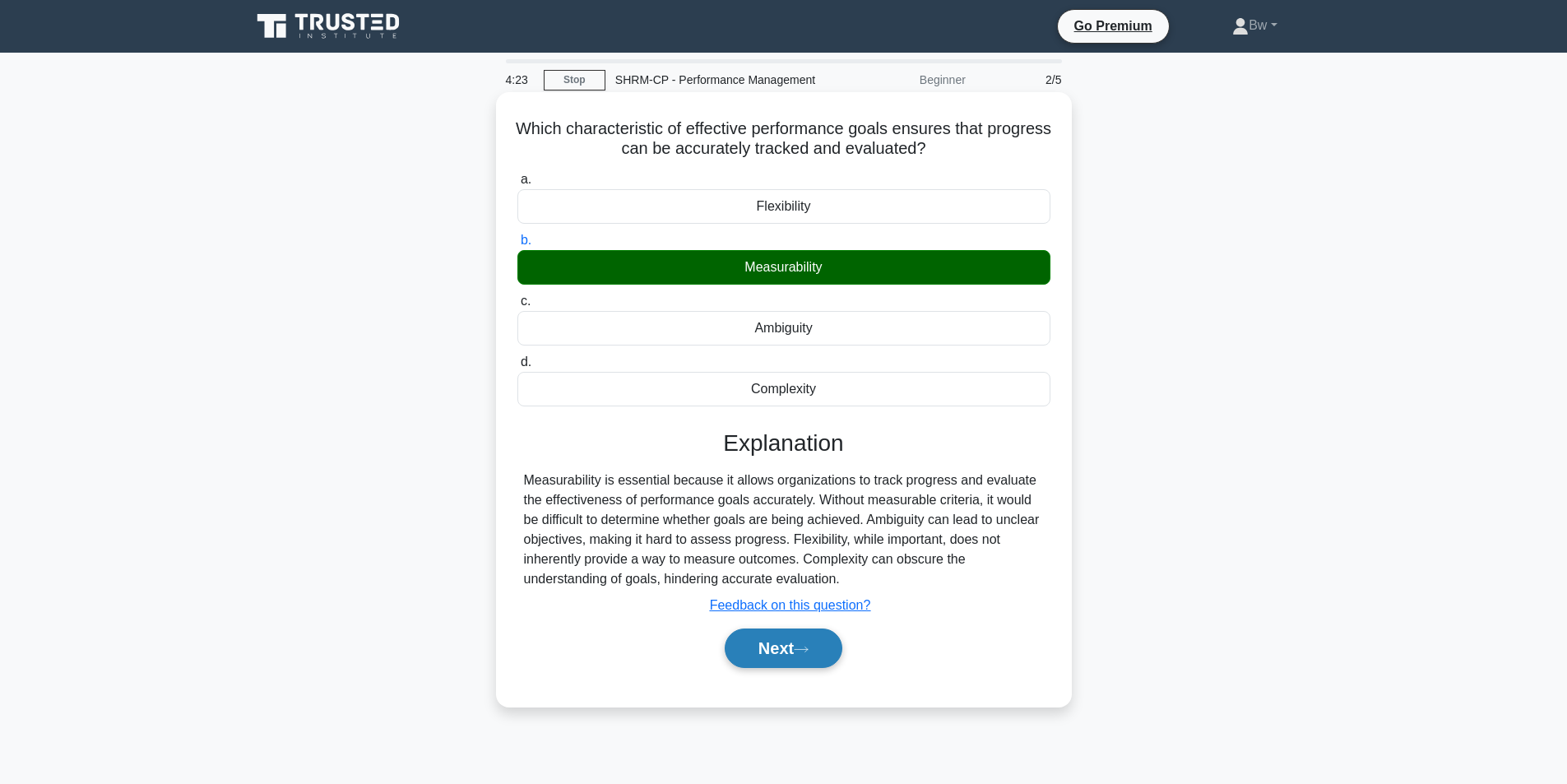
click at [807, 652] on icon at bounding box center [802, 649] width 15 height 9
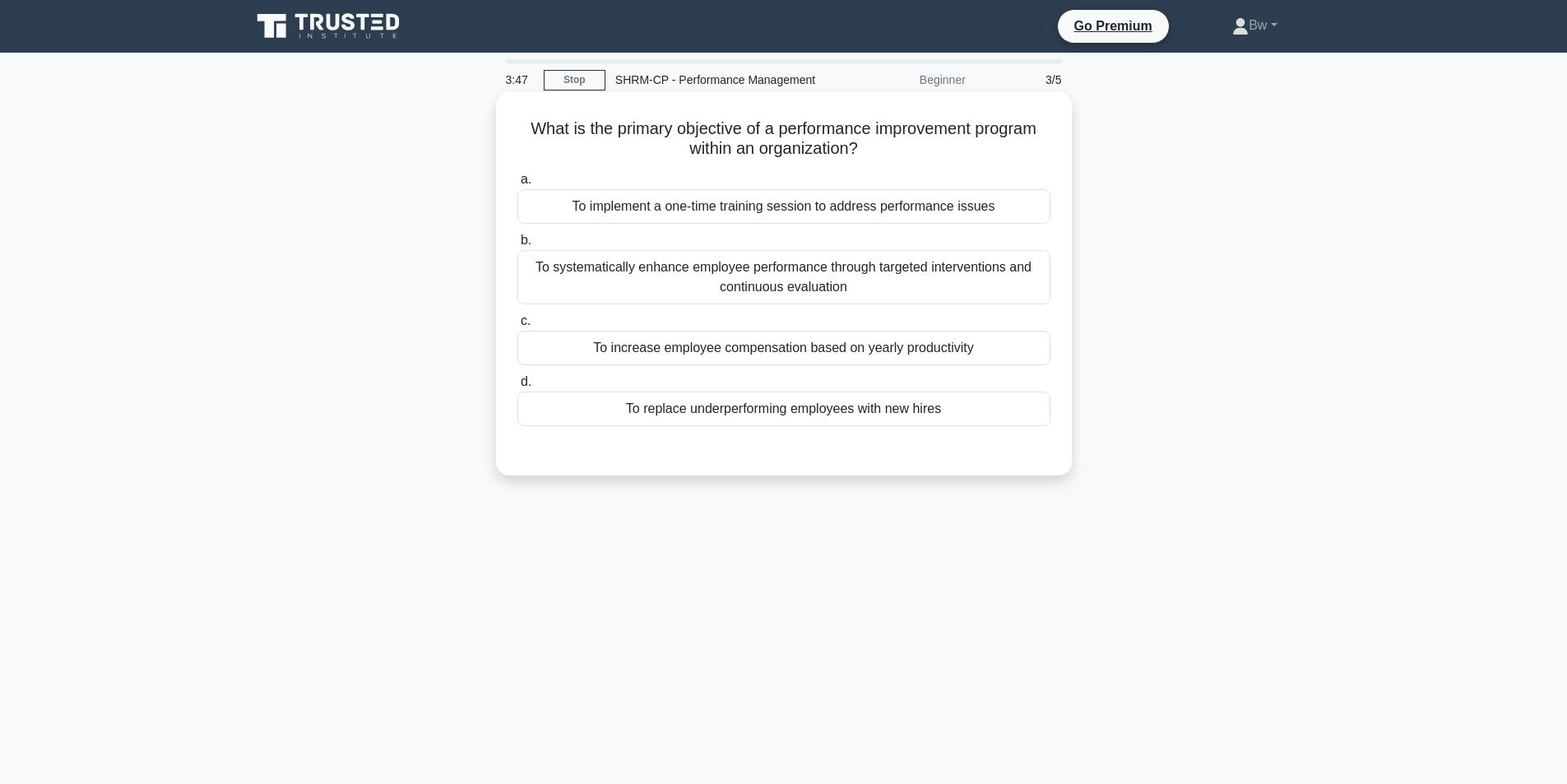
click at [918, 272] on div "To systematically enhance employee performance through targeted interventions a…" at bounding box center [784, 276] width 533 height 54
click at [518, 246] on input "b. To systematically enhance employee performance through targeted intervention…" at bounding box center [518, 241] width 0 height 11
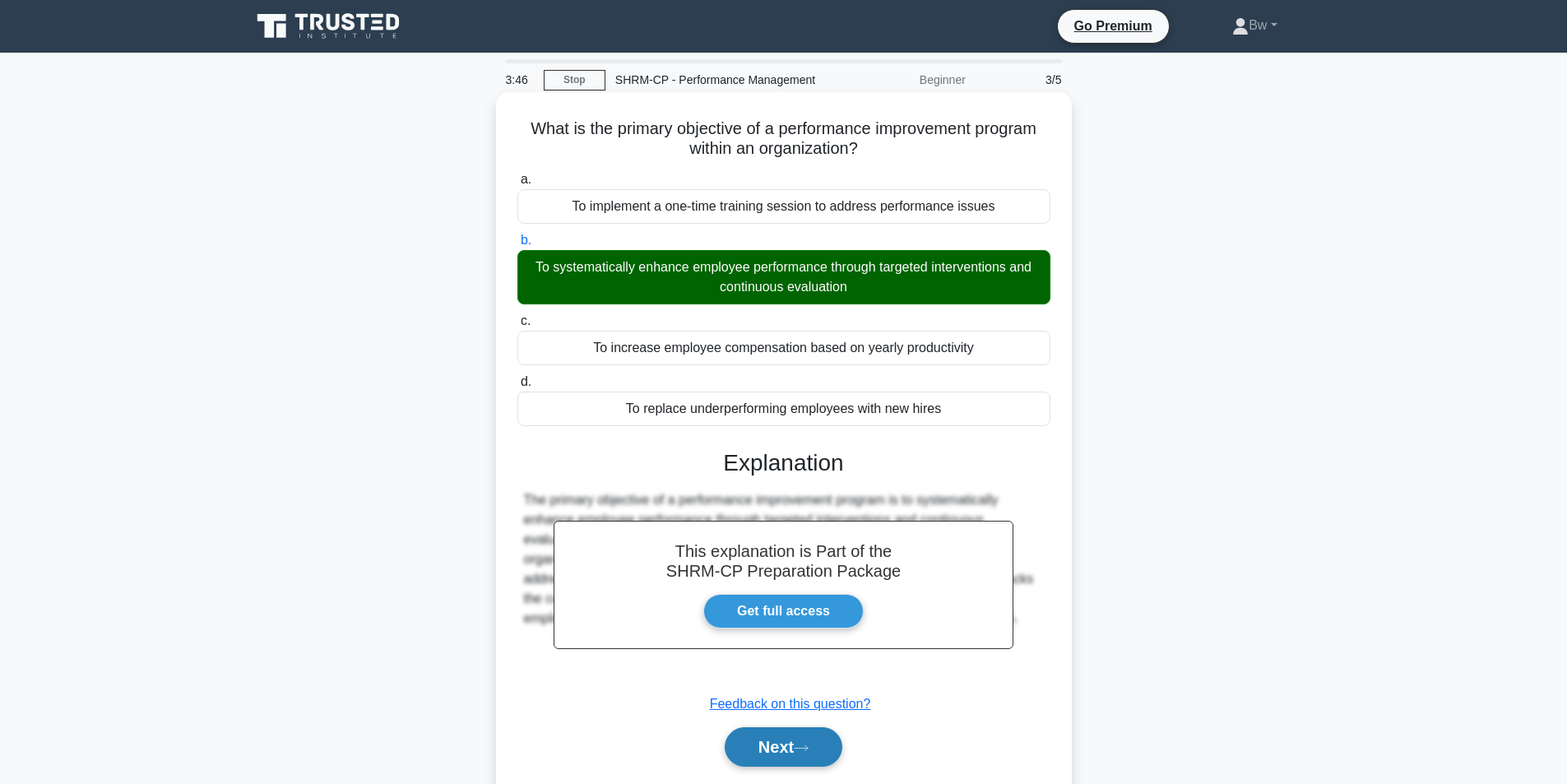
click at [815, 731] on button "Next" at bounding box center [784, 747] width 117 height 39
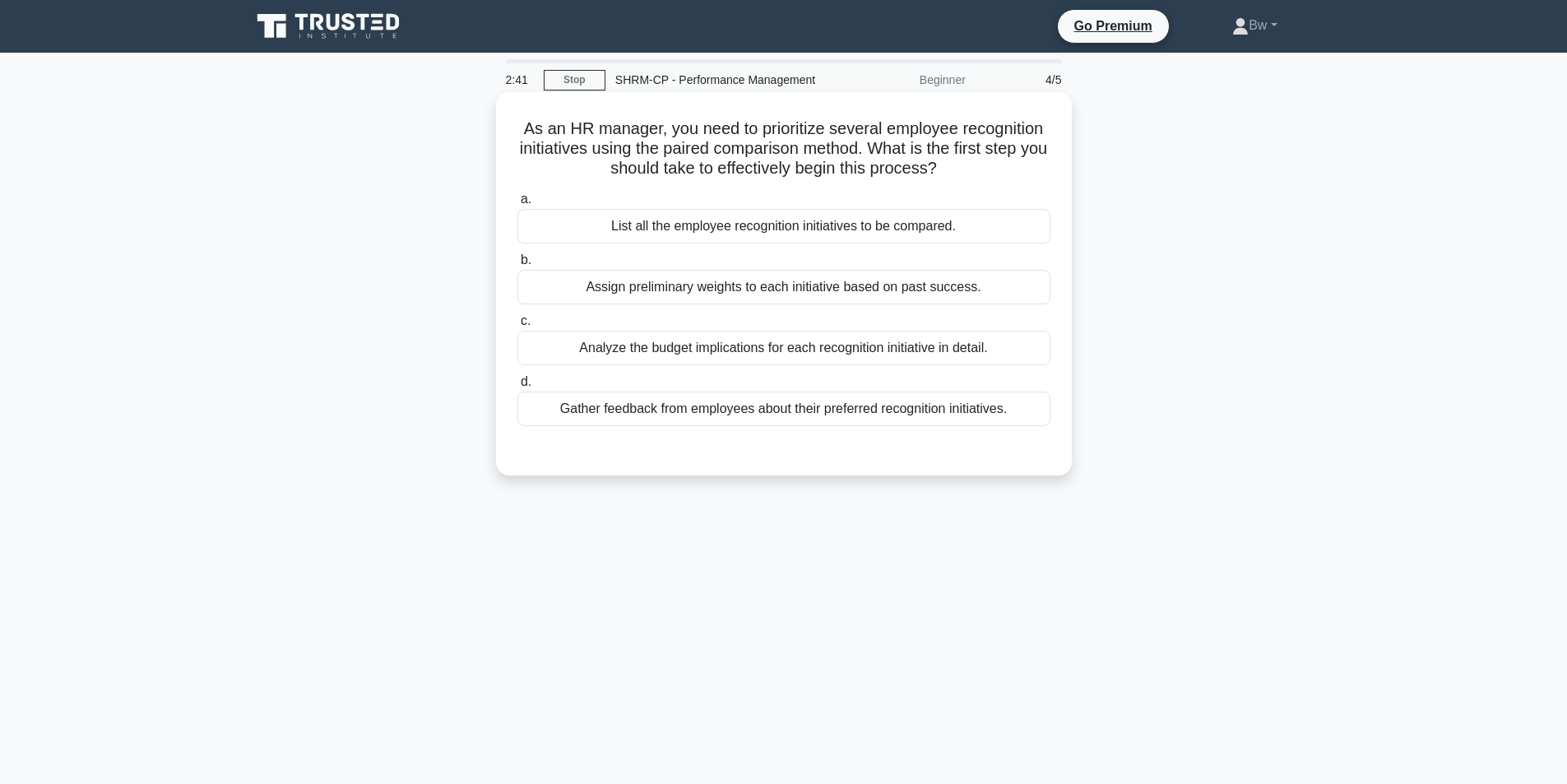
click at [918, 206] on label "a. List all the employee recognition initiatives to be compared." at bounding box center [784, 216] width 533 height 54
click at [518, 205] on input "a. List all the employee recognition initiatives to be compared." at bounding box center [518, 199] width 0 height 11
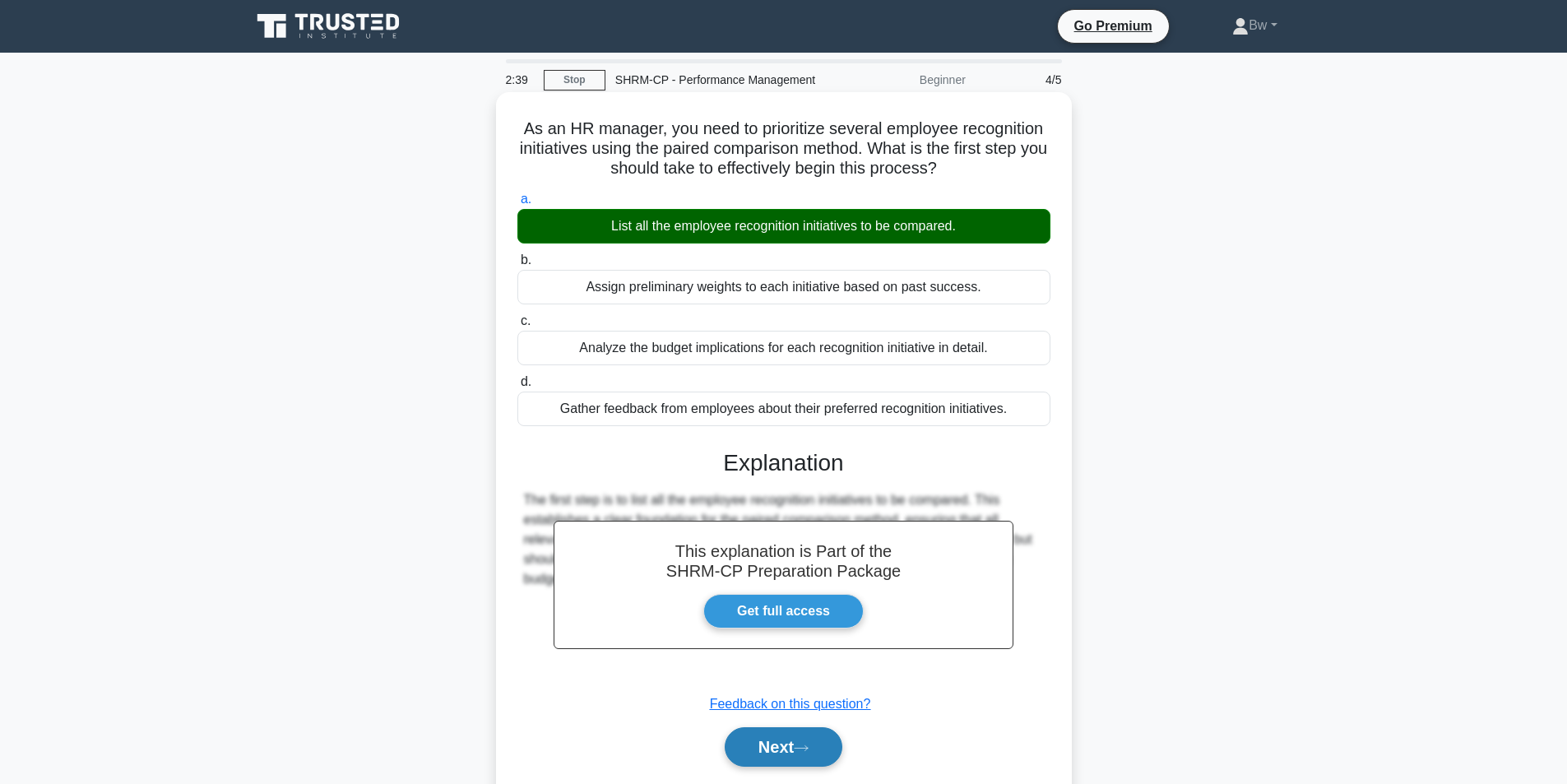
click at [808, 736] on button "Next" at bounding box center [784, 747] width 117 height 39
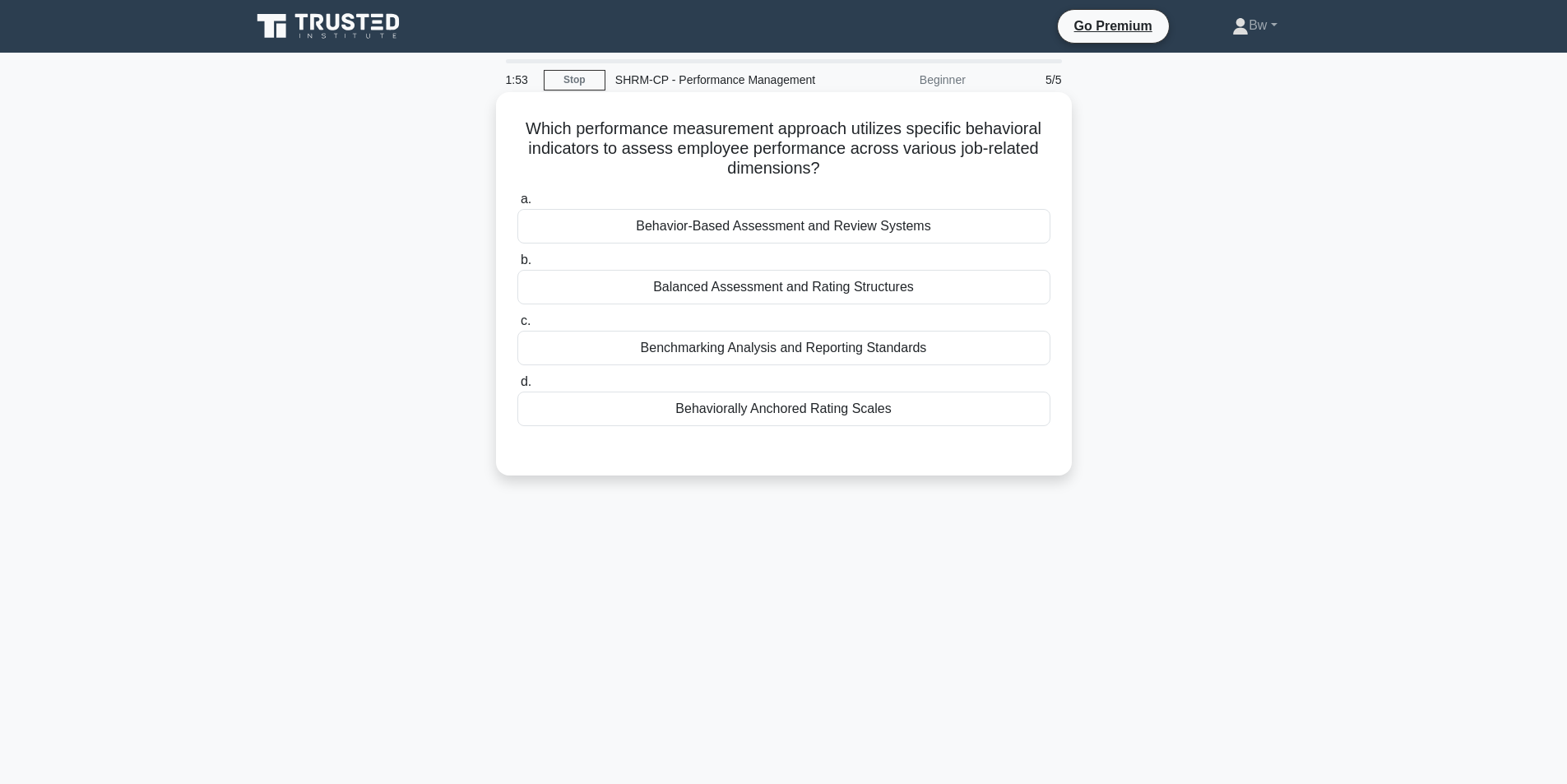
click at [868, 235] on div "Behavior-Based Assessment and Review Systems" at bounding box center [784, 226] width 533 height 35
click at [518, 205] on input "a. Behavior-Based Assessment and Review Systems" at bounding box center [518, 199] width 0 height 11
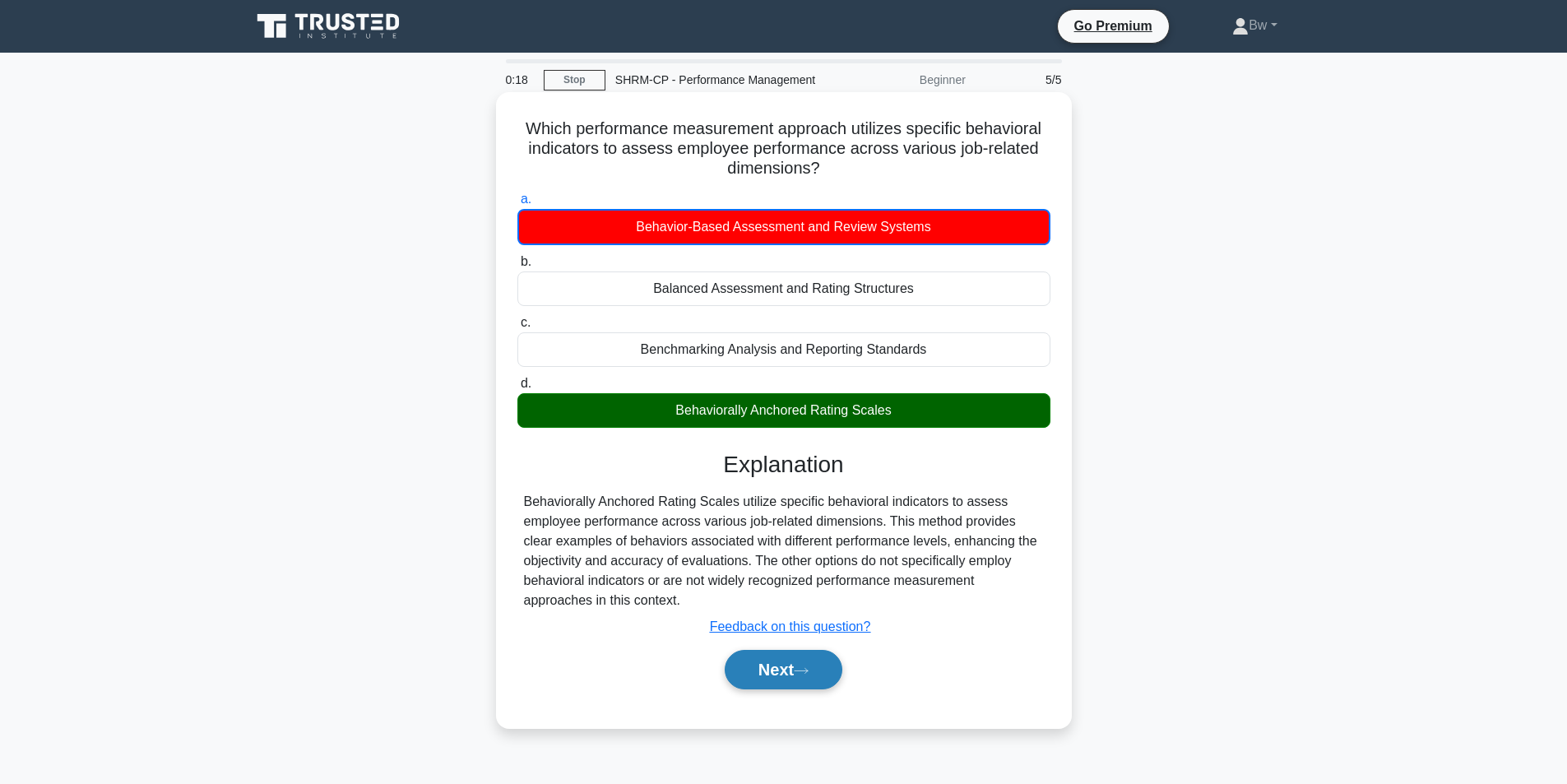
click at [786, 671] on button "Next" at bounding box center [784, 669] width 117 height 39
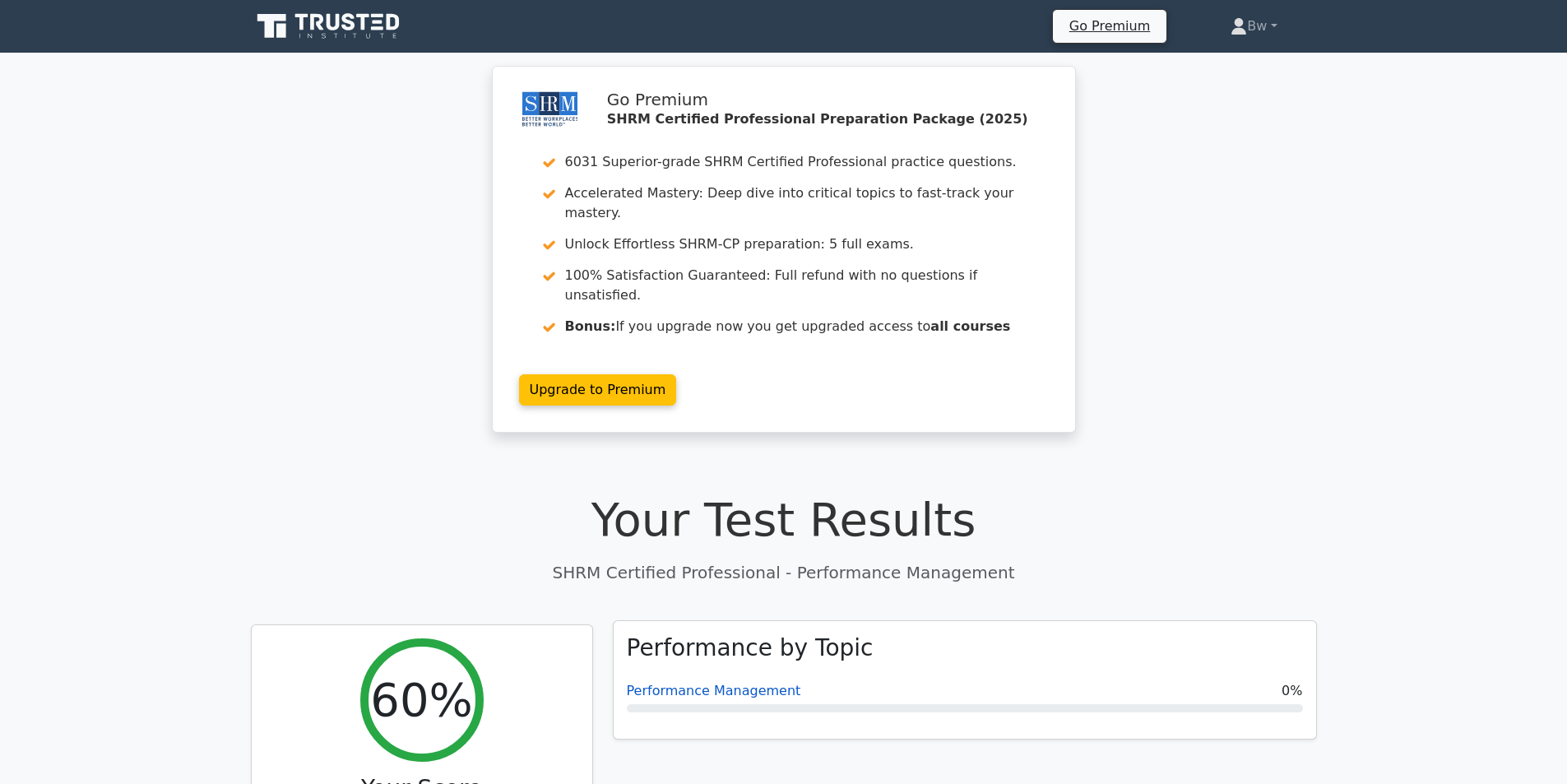
click at [756, 682] on link "Performance Management" at bounding box center [714, 690] width 174 height 16
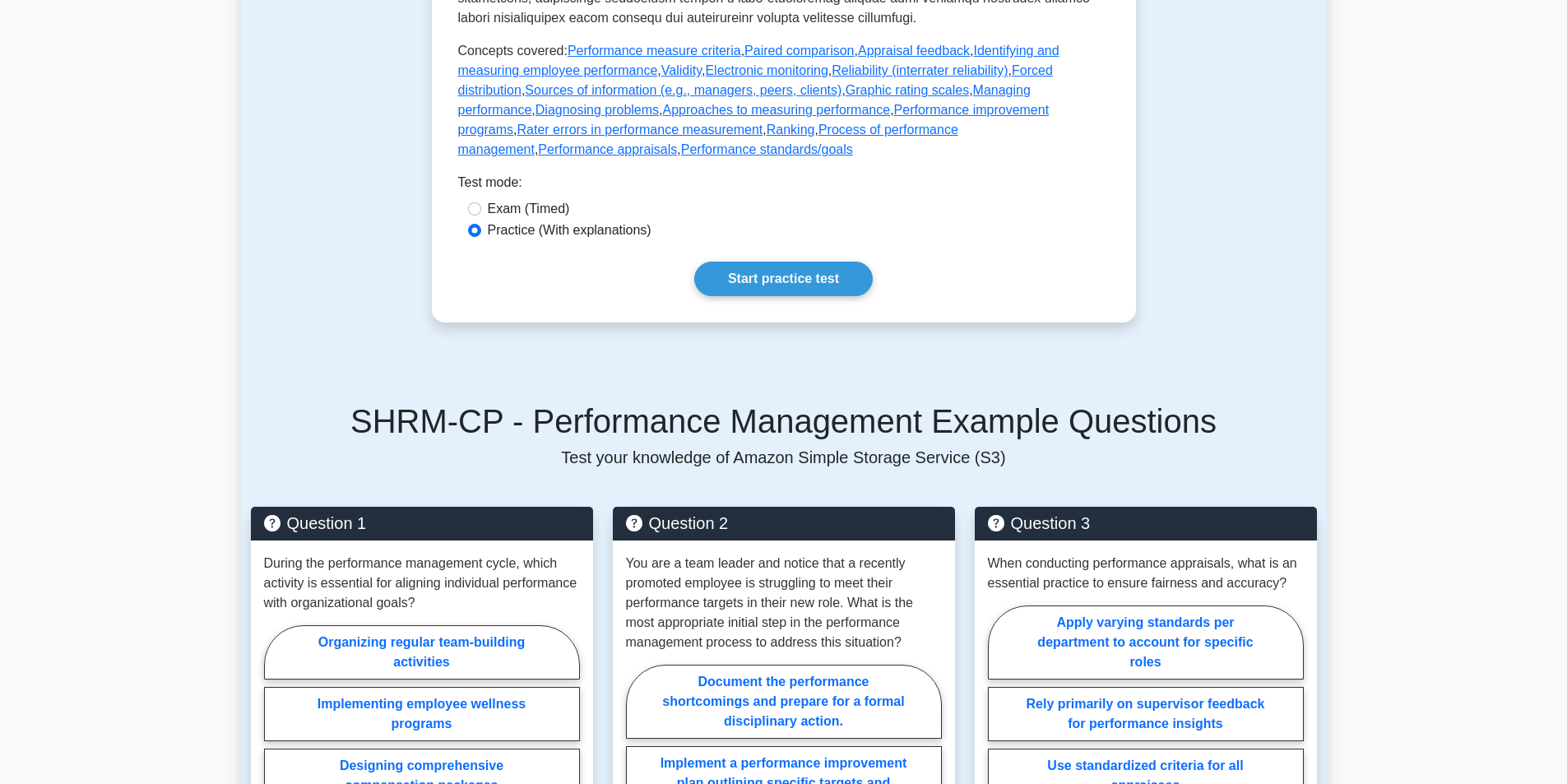
scroll to position [822, 0]
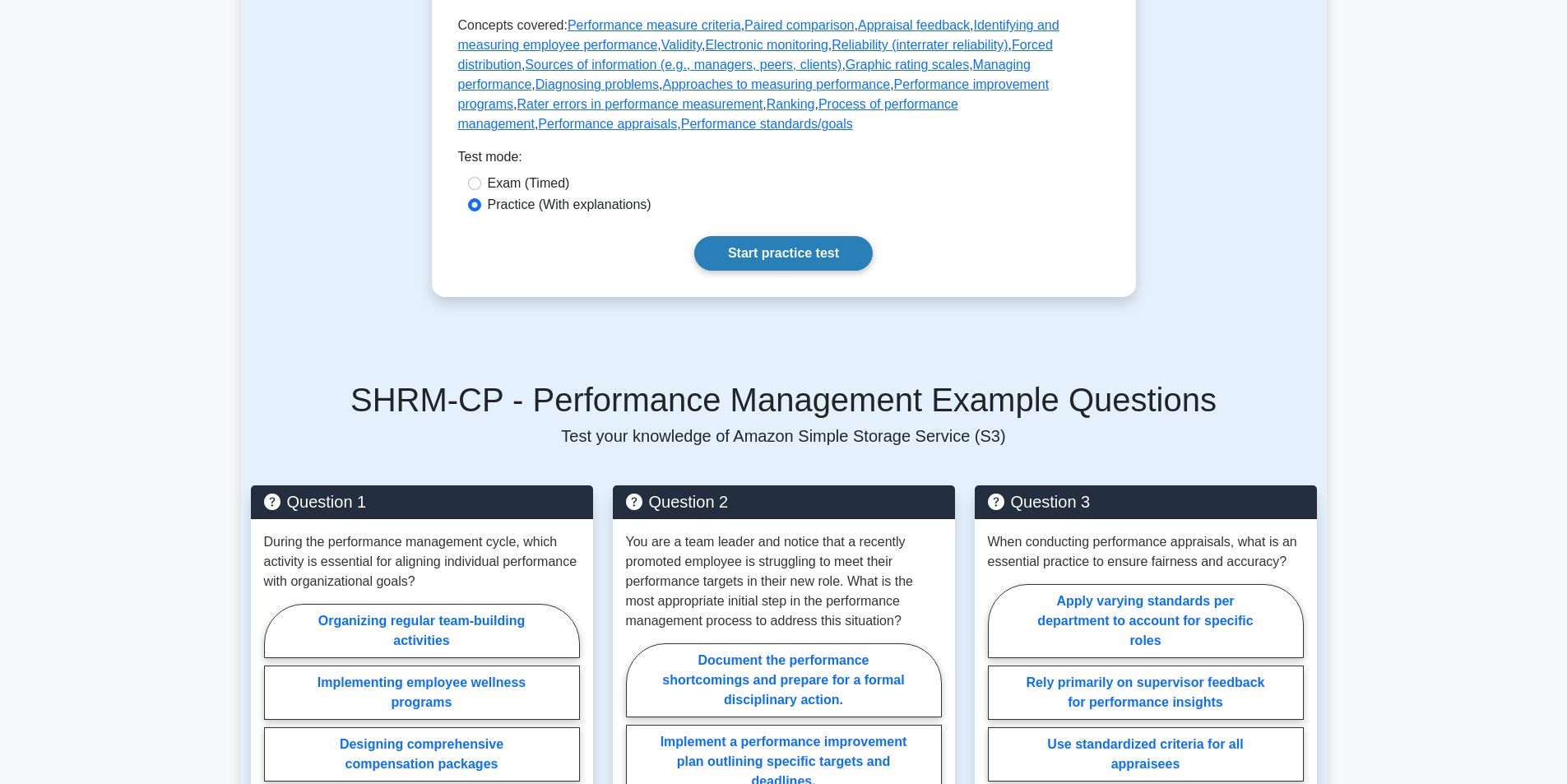
click at [793, 270] on link "Start practice test" at bounding box center [784, 254] width 178 height 35
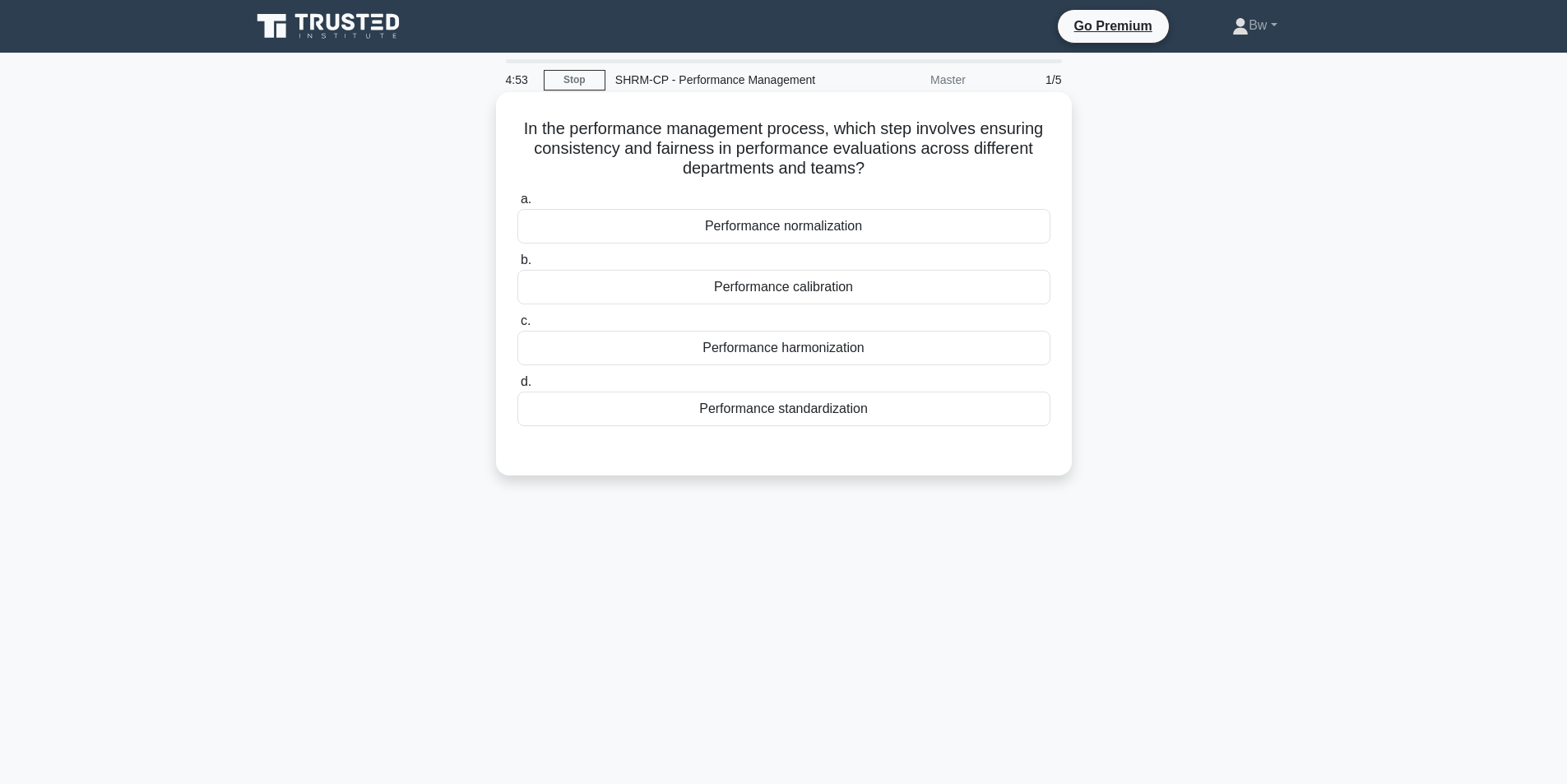
click at [863, 414] on div "Performance standardization" at bounding box center [784, 409] width 533 height 35
click at [518, 387] on input "d. Performance standardization" at bounding box center [518, 382] width 0 height 11
click at [824, 280] on div "Performance calibration" at bounding box center [784, 287] width 533 height 35
click at [518, 265] on input "b. Performance calibration" at bounding box center [518, 260] width 0 height 11
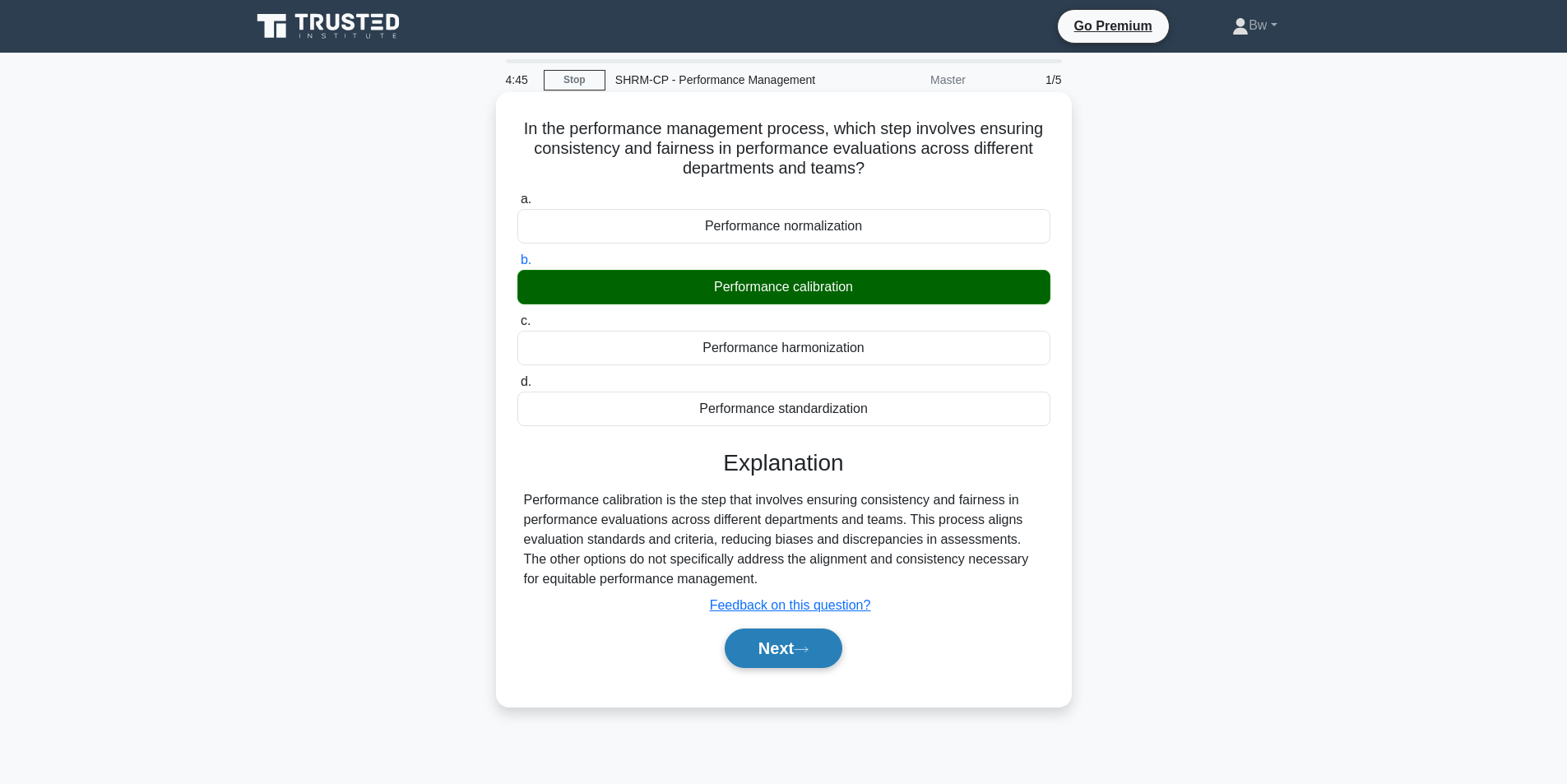
click at [805, 633] on button "Next" at bounding box center [784, 648] width 117 height 39
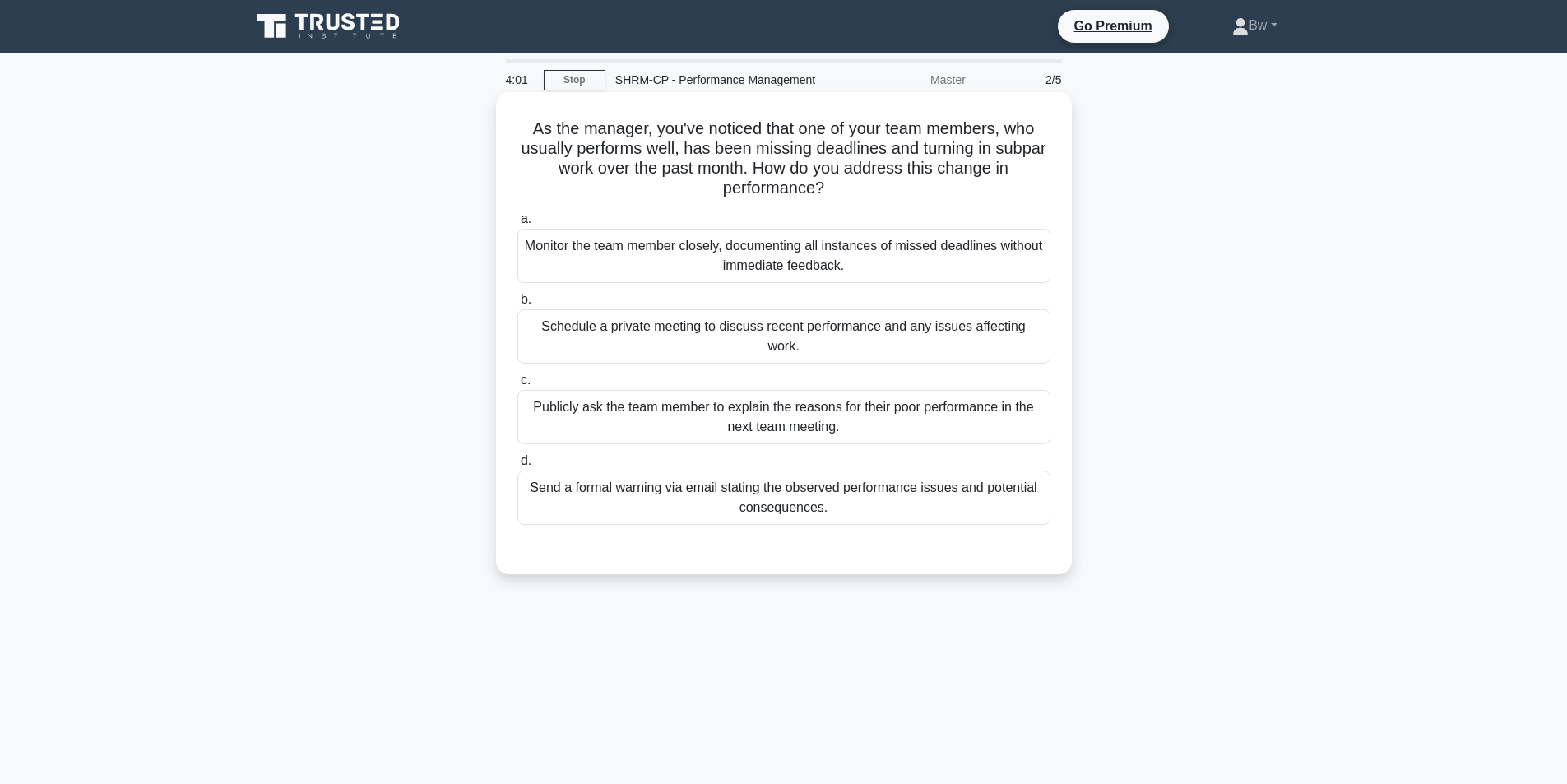
click at [890, 322] on div "Schedule a private meeting to discuss recent performance and any issues affecti…" at bounding box center [784, 336] width 533 height 54
click at [518, 305] on input "b. Schedule a private meeting to discuss recent performance and any issues affe…" at bounding box center [518, 300] width 0 height 11
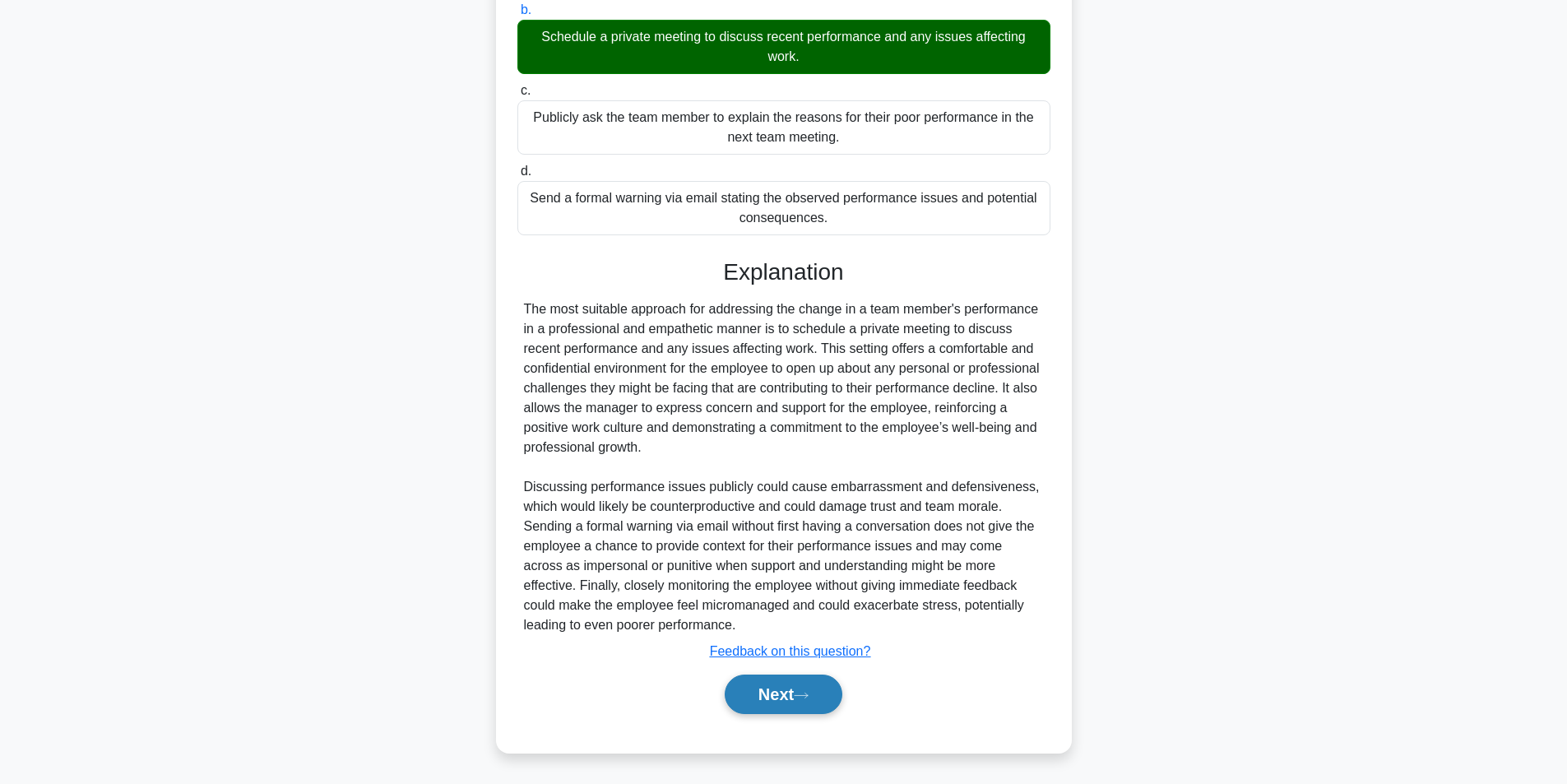
click at [802, 690] on button "Next" at bounding box center [784, 693] width 117 height 39
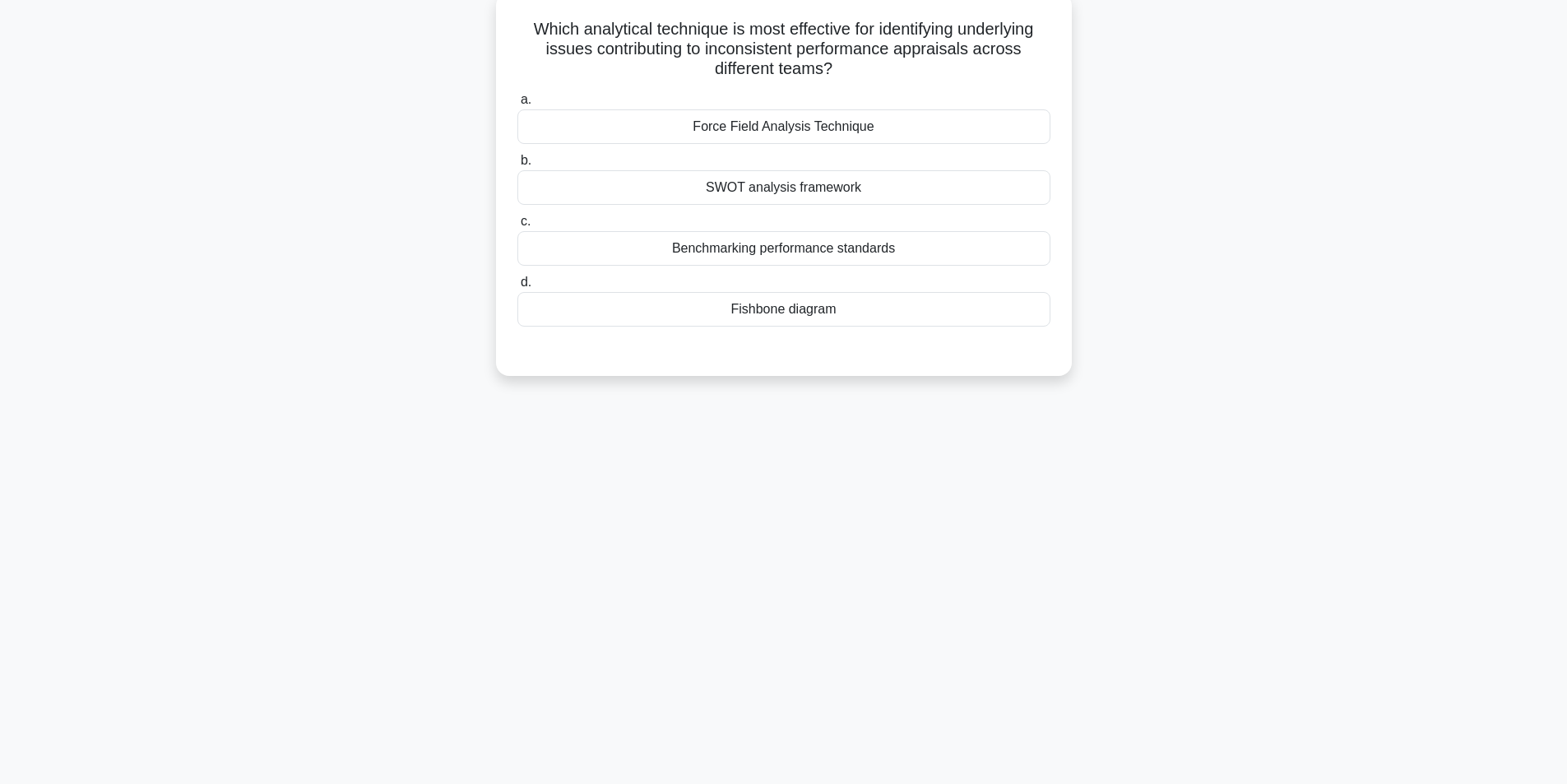
scroll to position [104, 0]
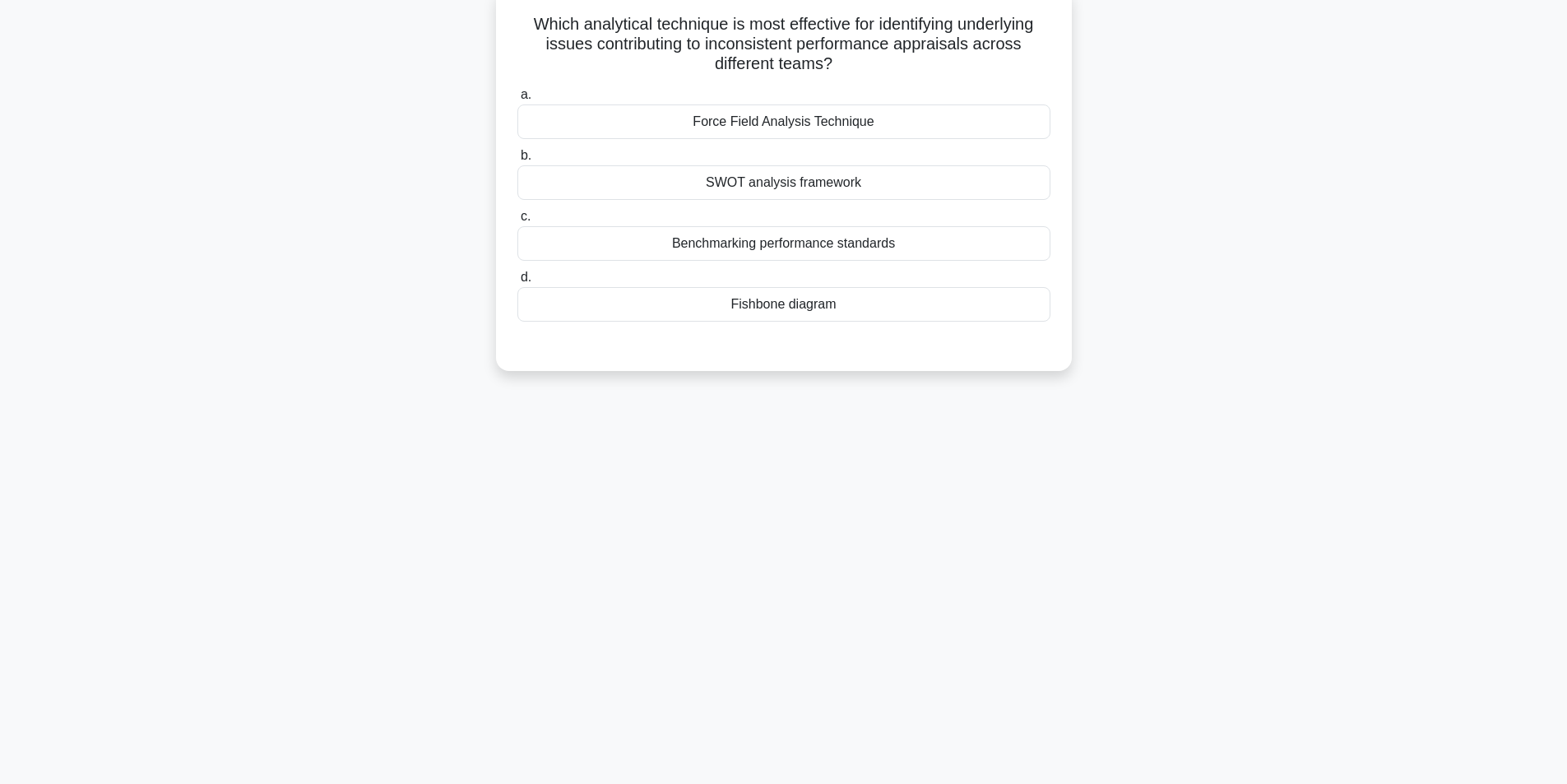
click at [926, 190] on div "SWOT analysis framework" at bounding box center [784, 183] width 533 height 35
click at [518, 161] on input "b. SWOT analysis framework" at bounding box center [518, 156] width 0 height 11
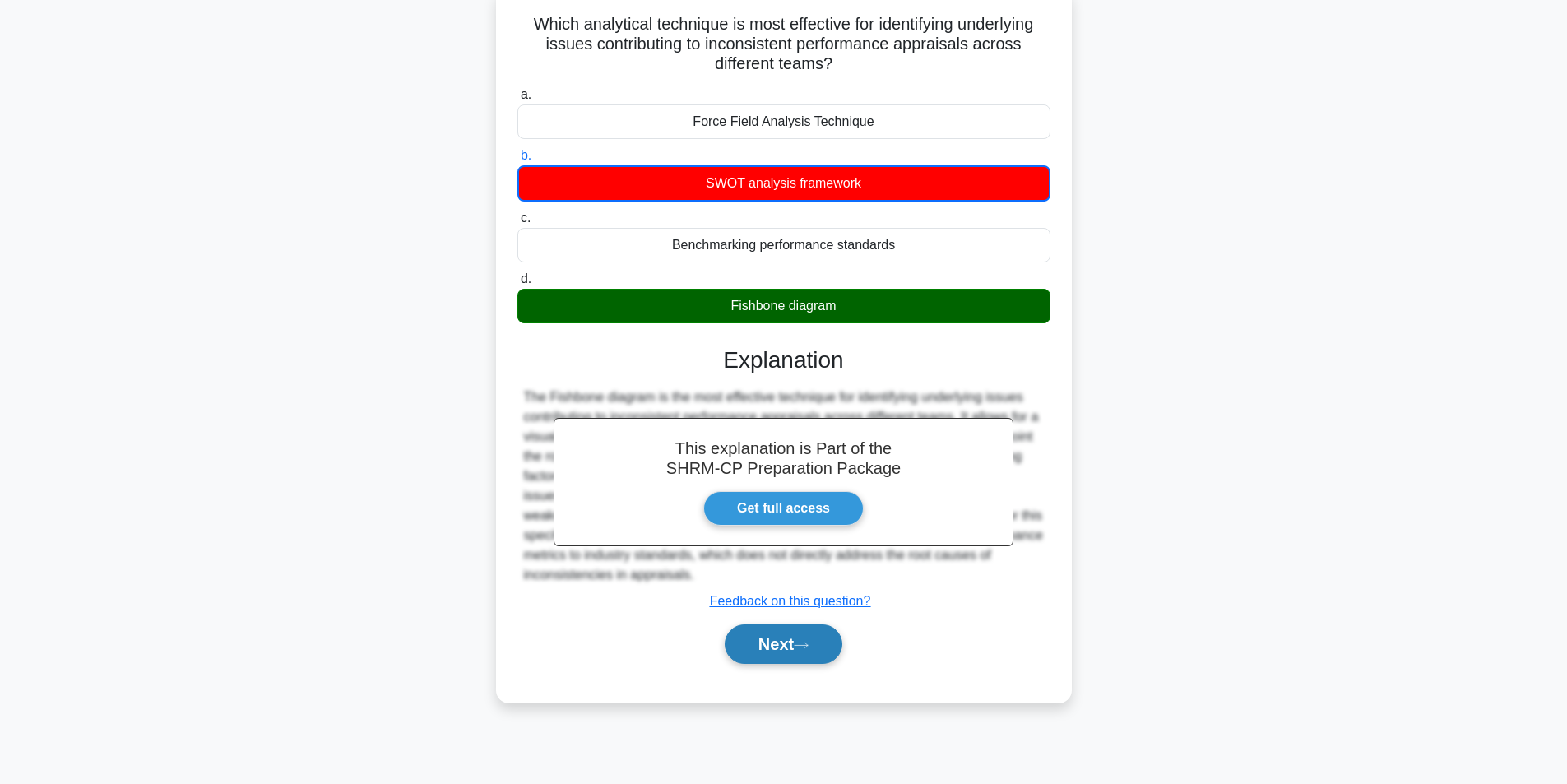
click at [802, 638] on button "Next" at bounding box center [784, 643] width 117 height 39
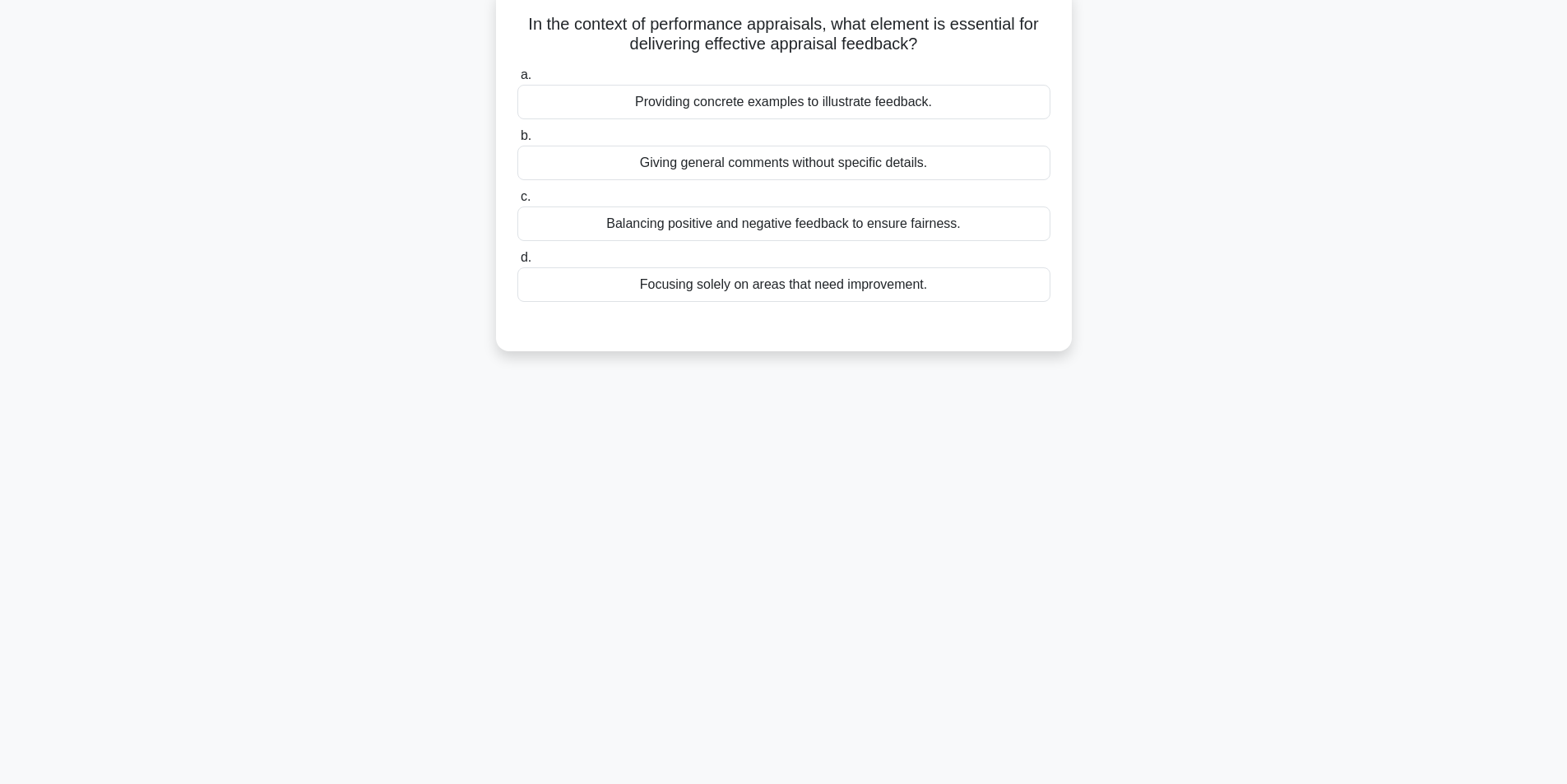
click at [953, 102] on div "Providing concrete examples to illustrate feedback." at bounding box center [784, 102] width 533 height 35
click at [518, 81] on input "a. Providing concrete examples to illustrate feedback." at bounding box center [518, 75] width 0 height 11
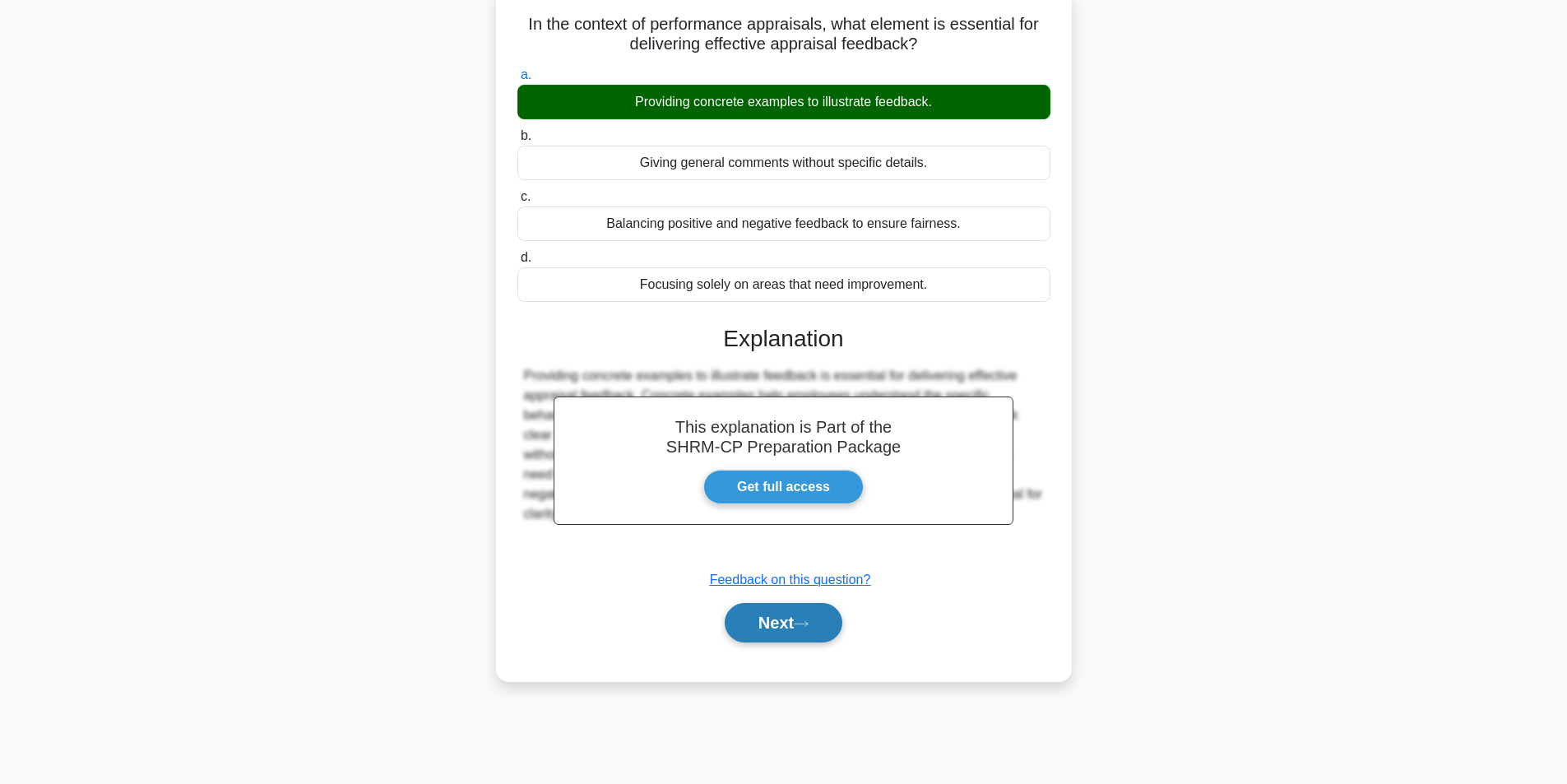
click at [774, 618] on button "Next" at bounding box center [784, 622] width 117 height 39
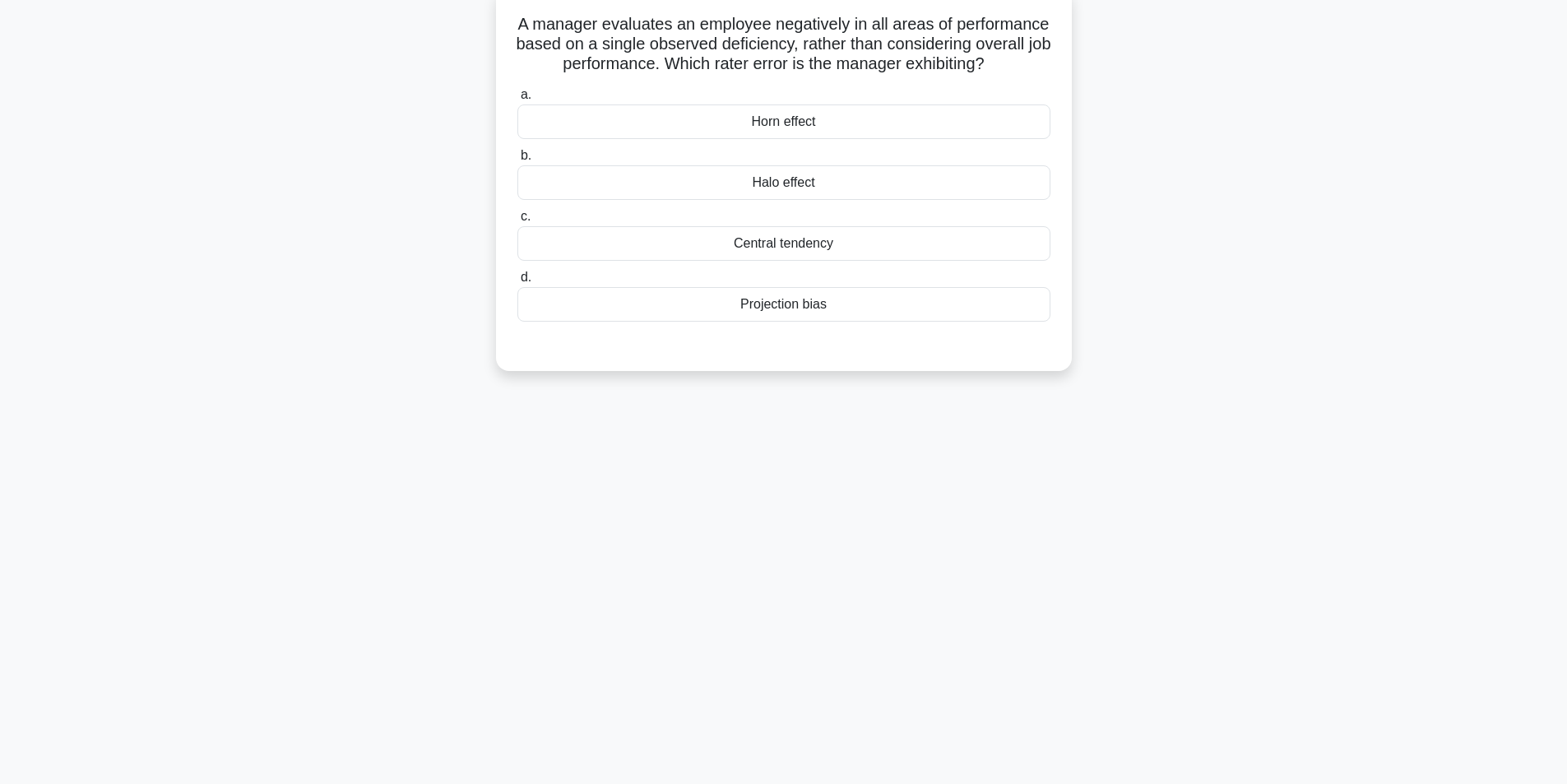
click at [935, 136] on div "Horn effect" at bounding box center [784, 122] width 533 height 35
click at [518, 101] on input "a. Horn effect" at bounding box center [518, 95] width 0 height 11
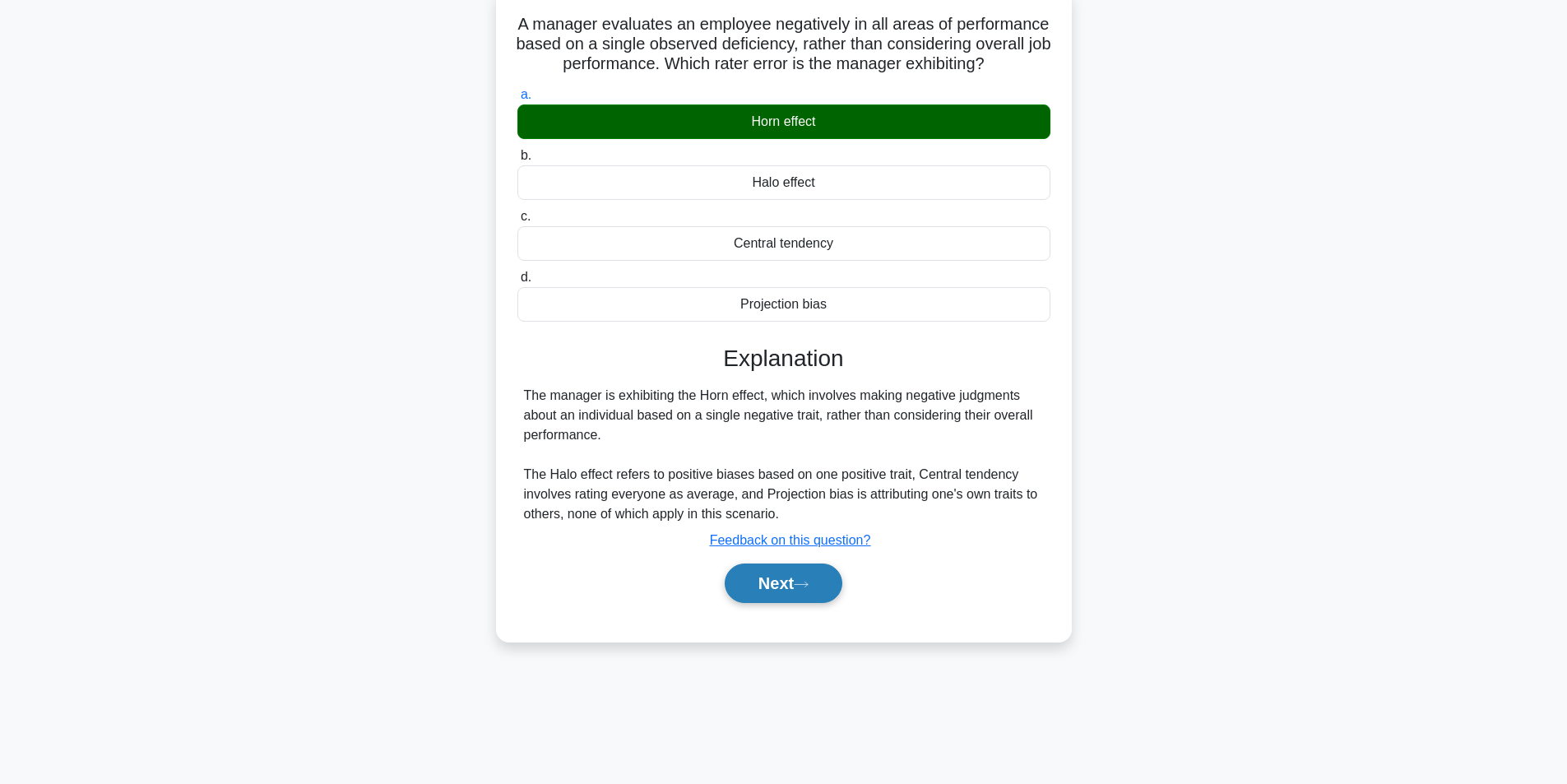
drag, startPoint x: 769, startPoint y: 626, endPoint x: 765, endPoint y: 603, distance: 23.3
click at [765, 608] on div "Next" at bounding box center [784, 583] width 533 height 52
click at [765, 602] on button "Next" at bounding box center [784, 583] width 117 height 39
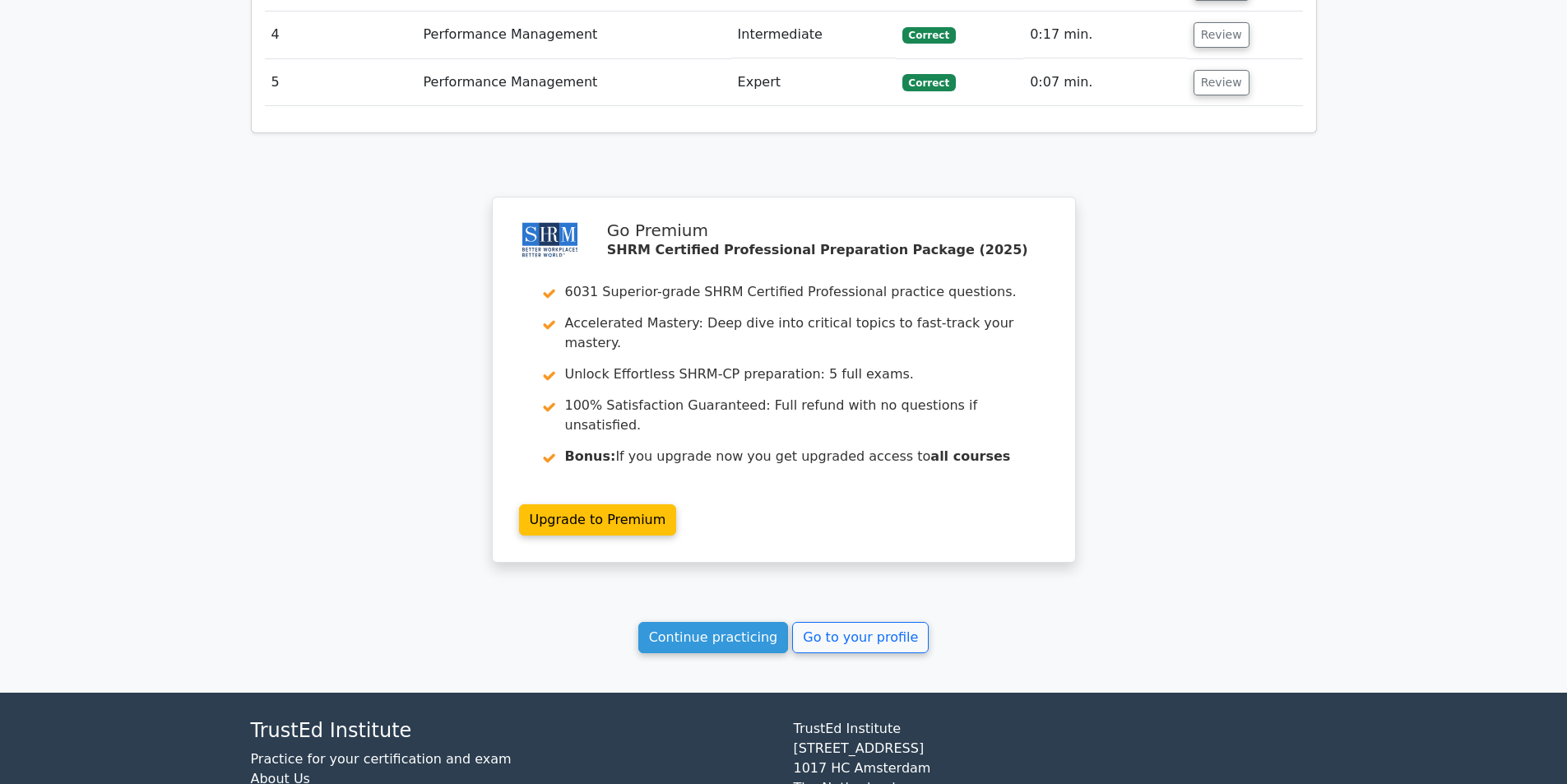
scroll to position [1979, 0]
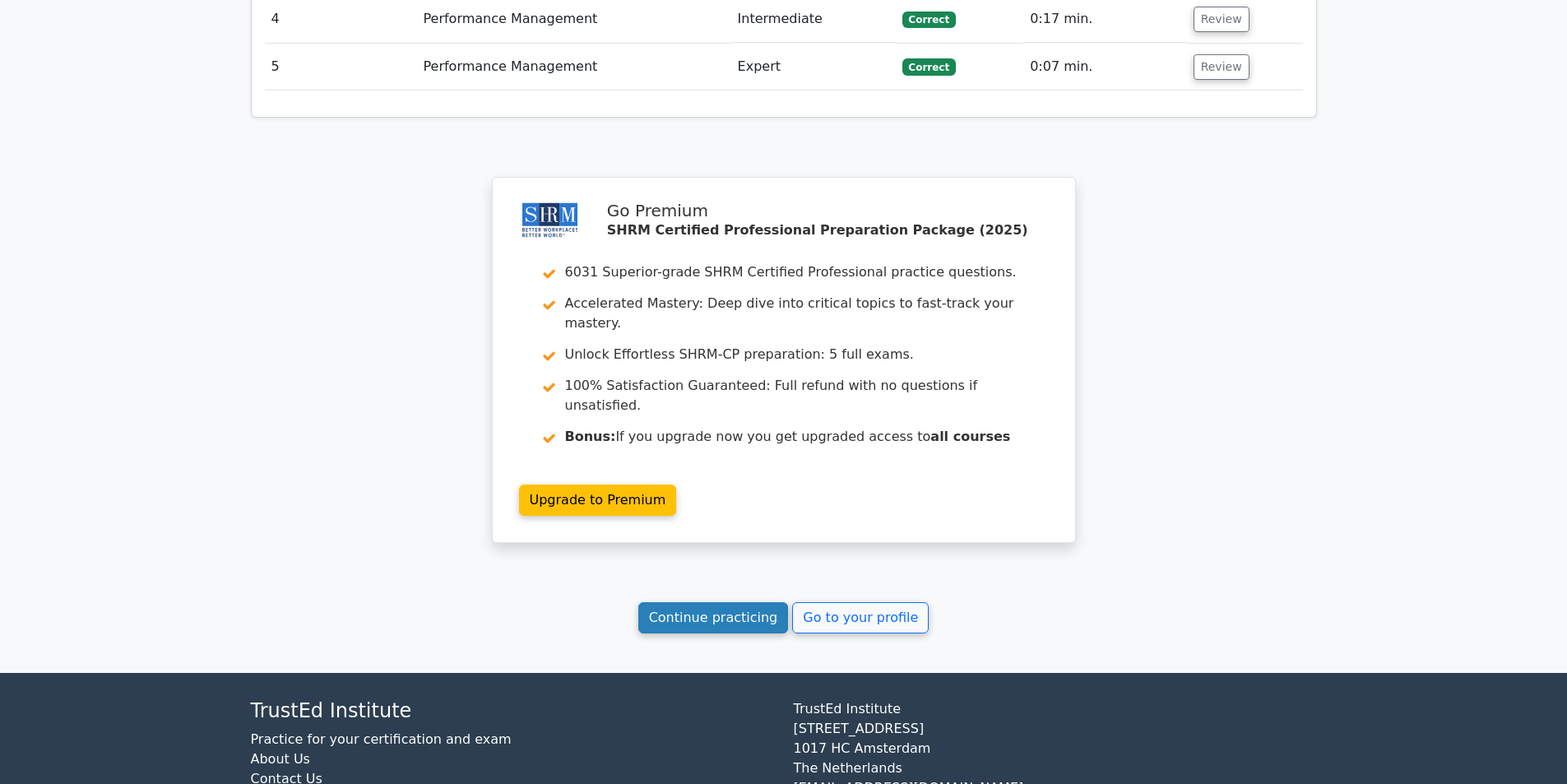
click at [774, 602] on link "Continue practicing" at bounding box center [714, 618] width 151 height 32
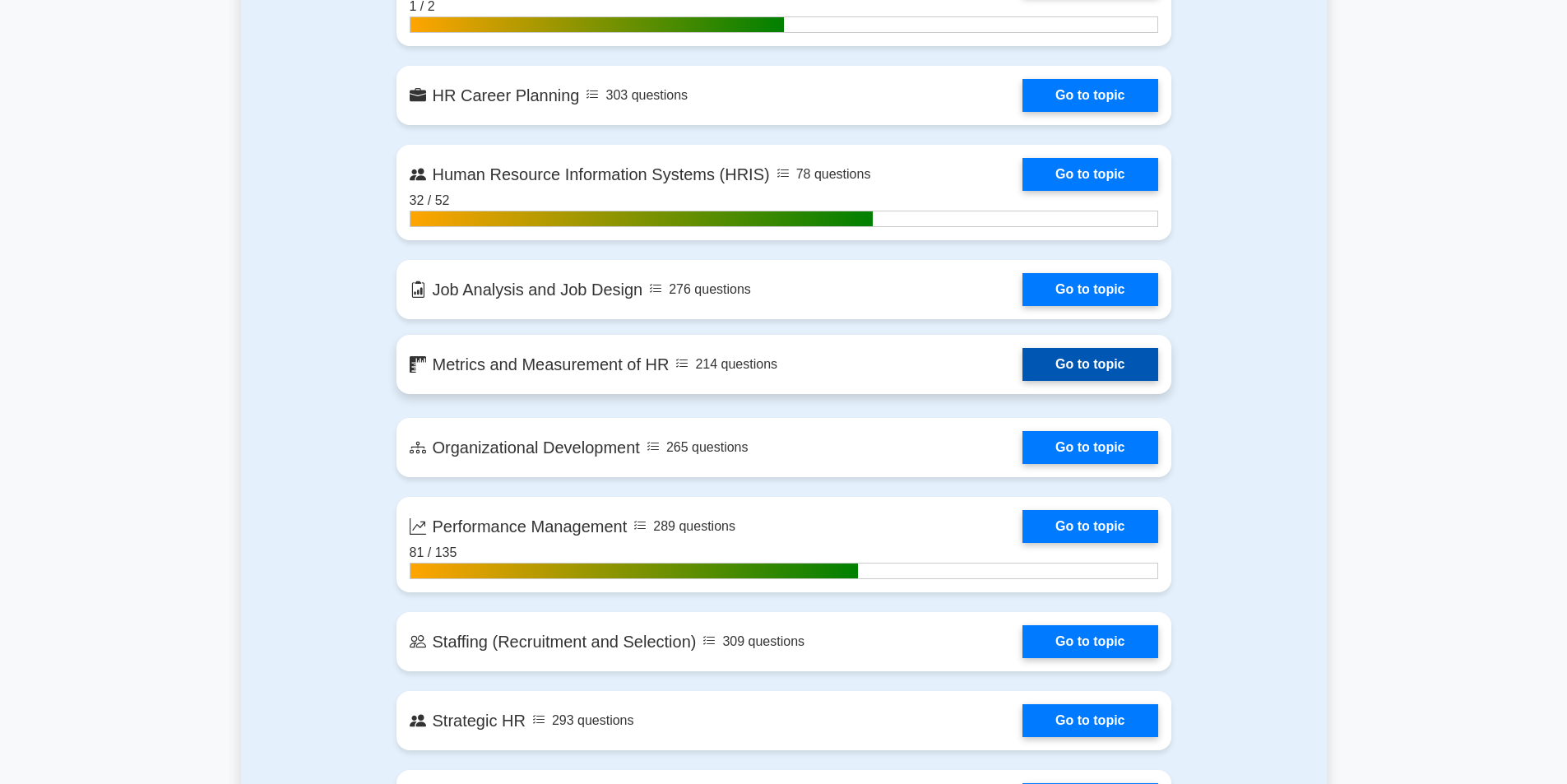
scroll to position [1645, 0]
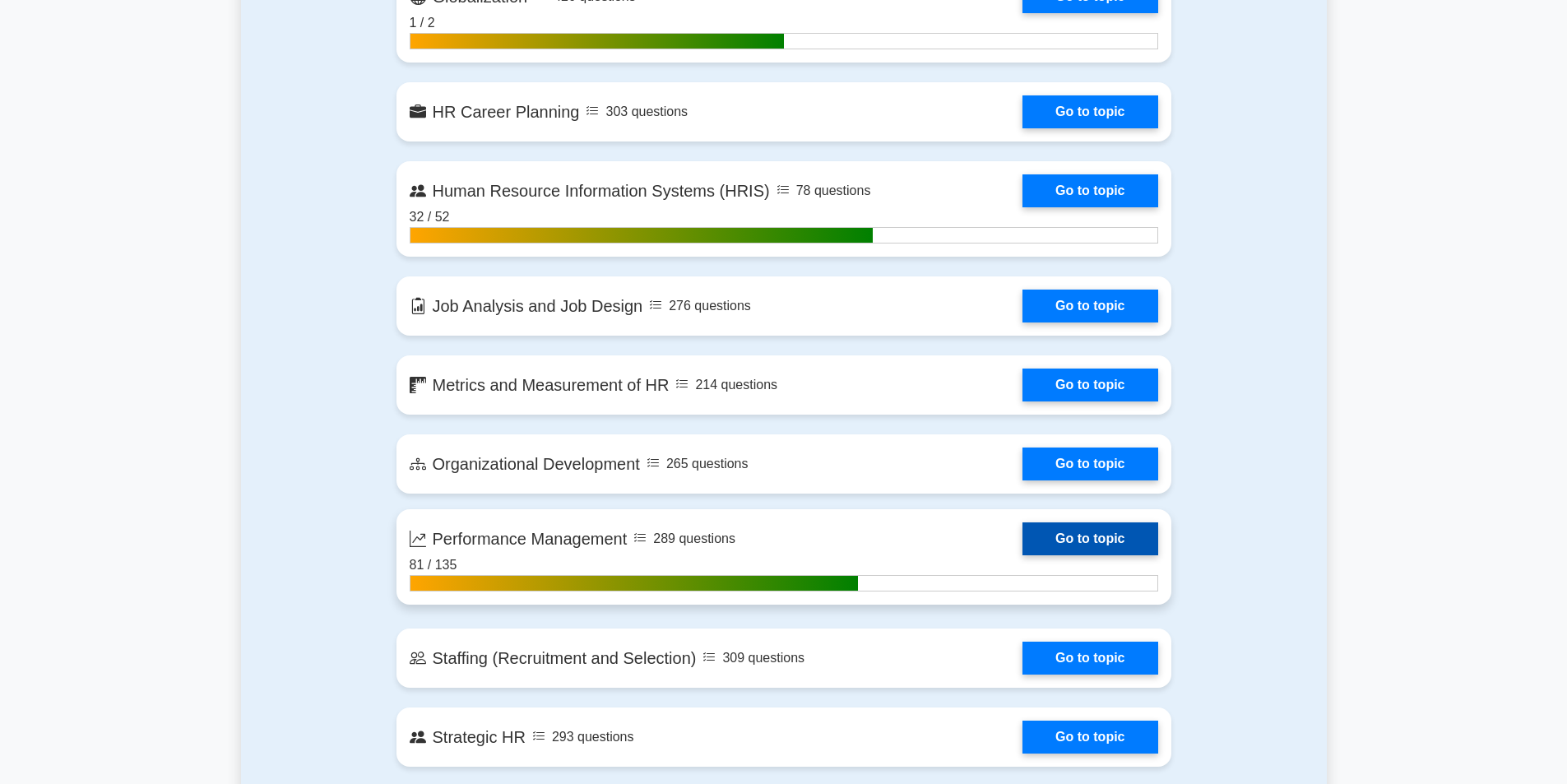
click at [1045, 539] on link "Go to topic" at bounding box center [1090, 538] width 135 height 33
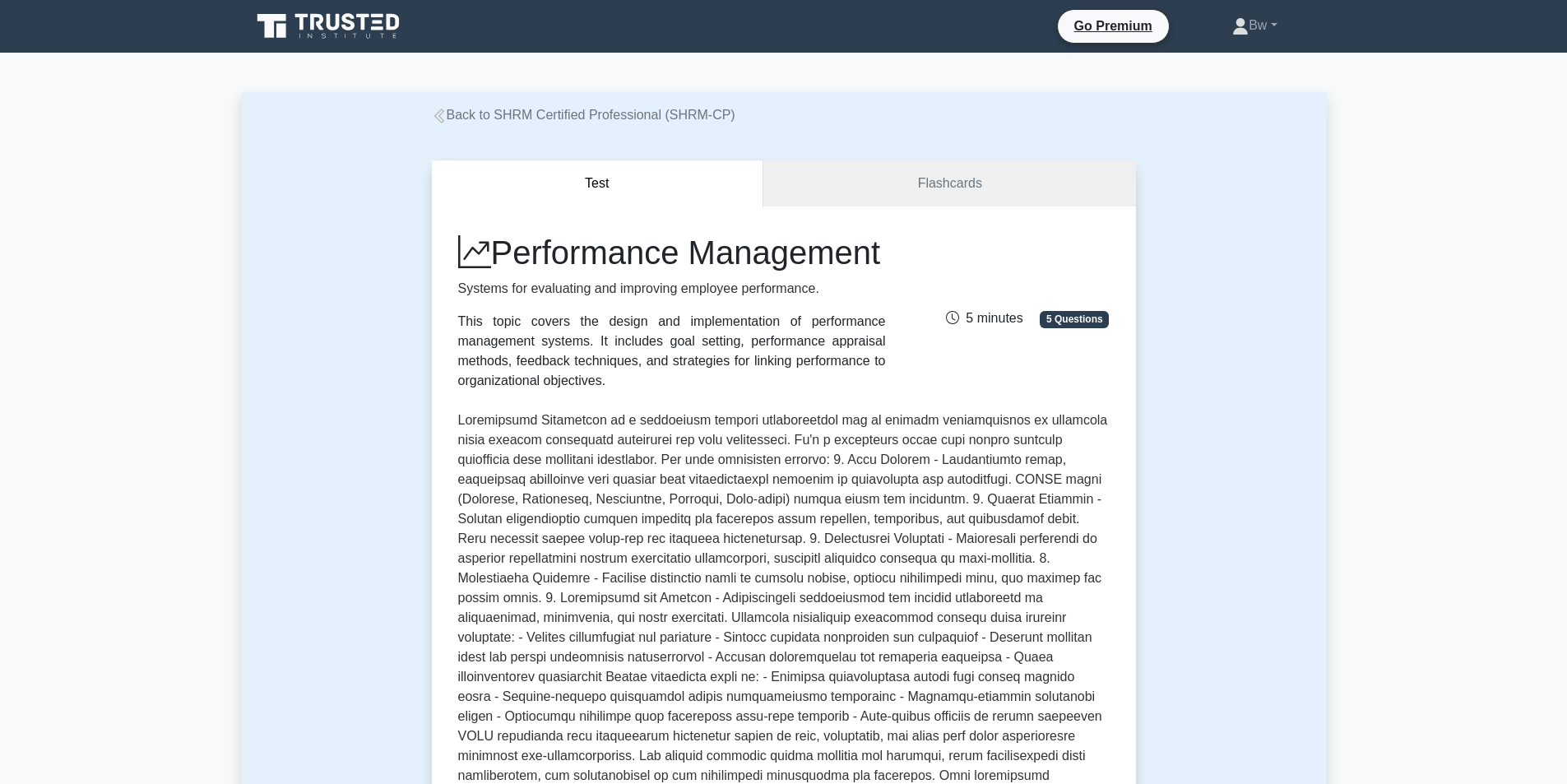
click at [1045, 538] on p at bounding box center [784, 618] width 652 height 414
